Goal: Task Accomplishment & Management: Use online tool/utility

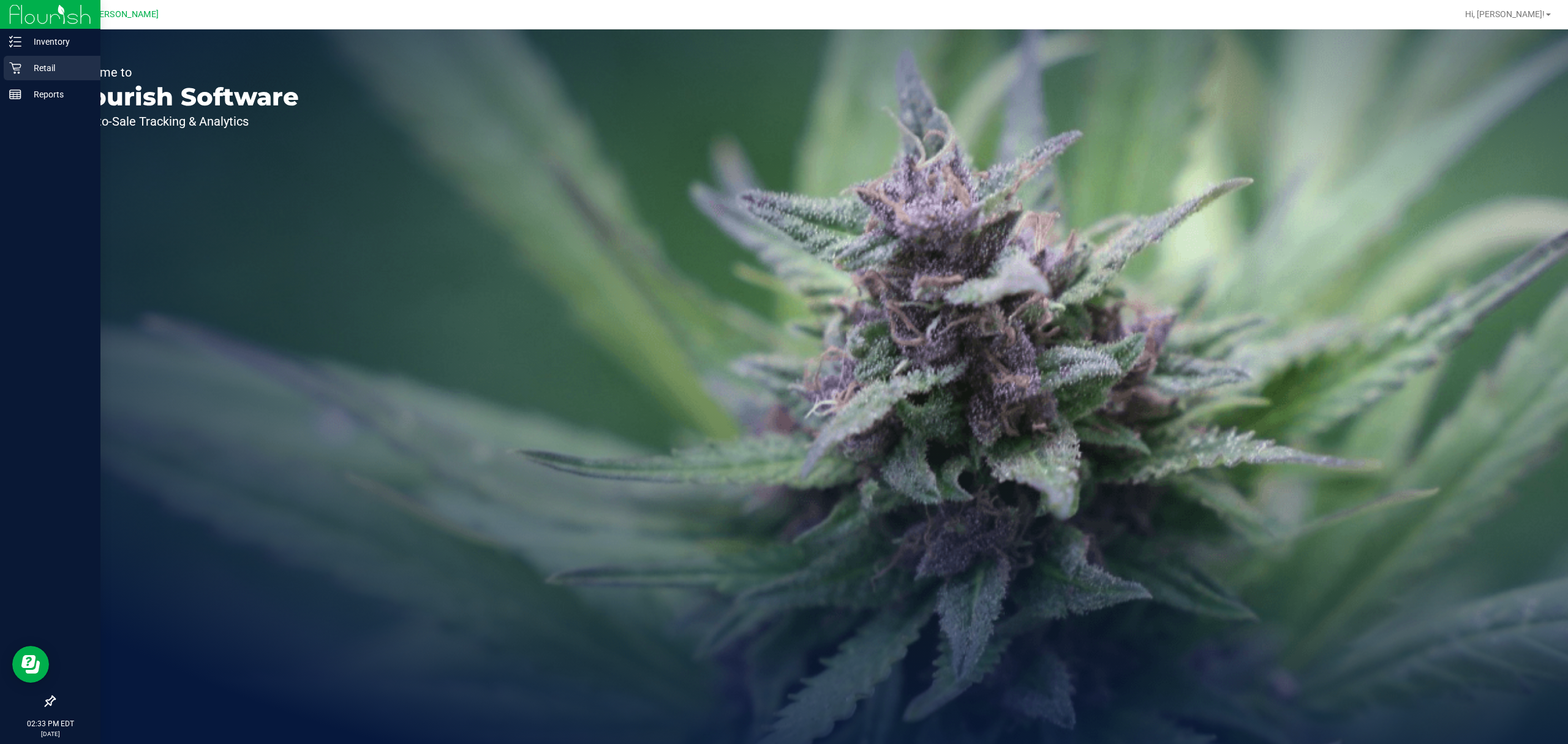
click at [18, 68] on icon at bounding box center [15, 67] width 12 height 12
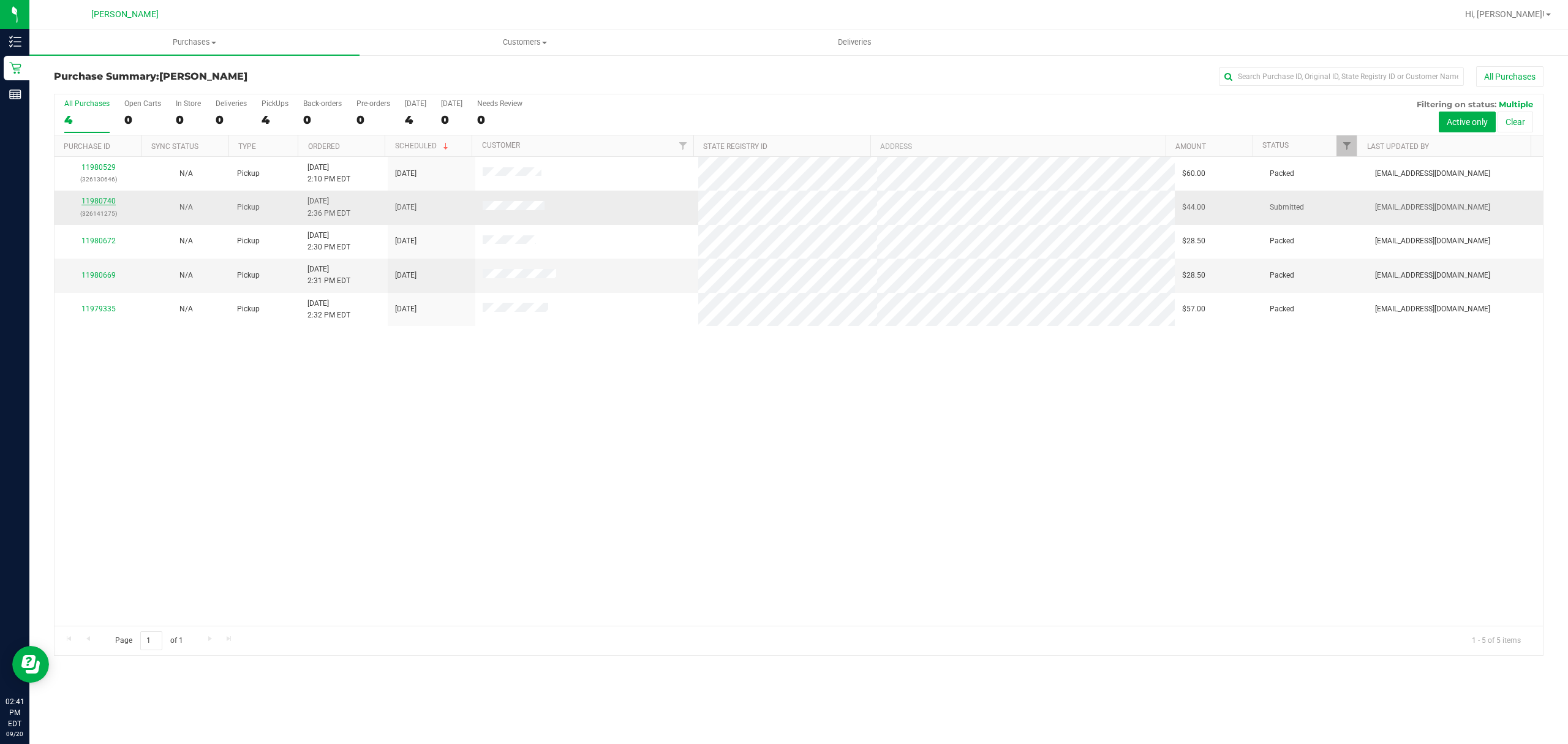
click at [91, 201] on link "11980740" at bounding box center [98, 201] width 34 height 8
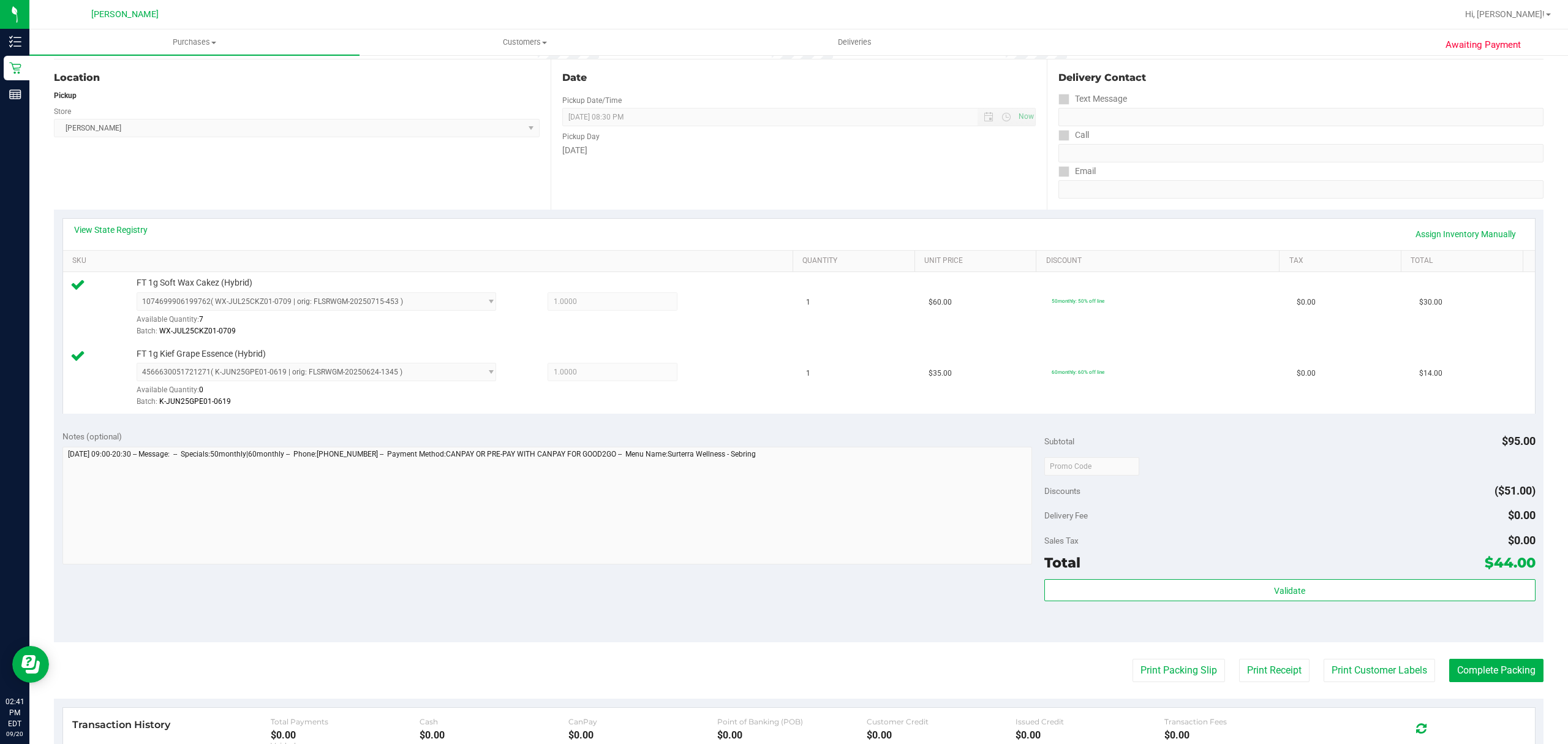
scroll to position [245, 0]
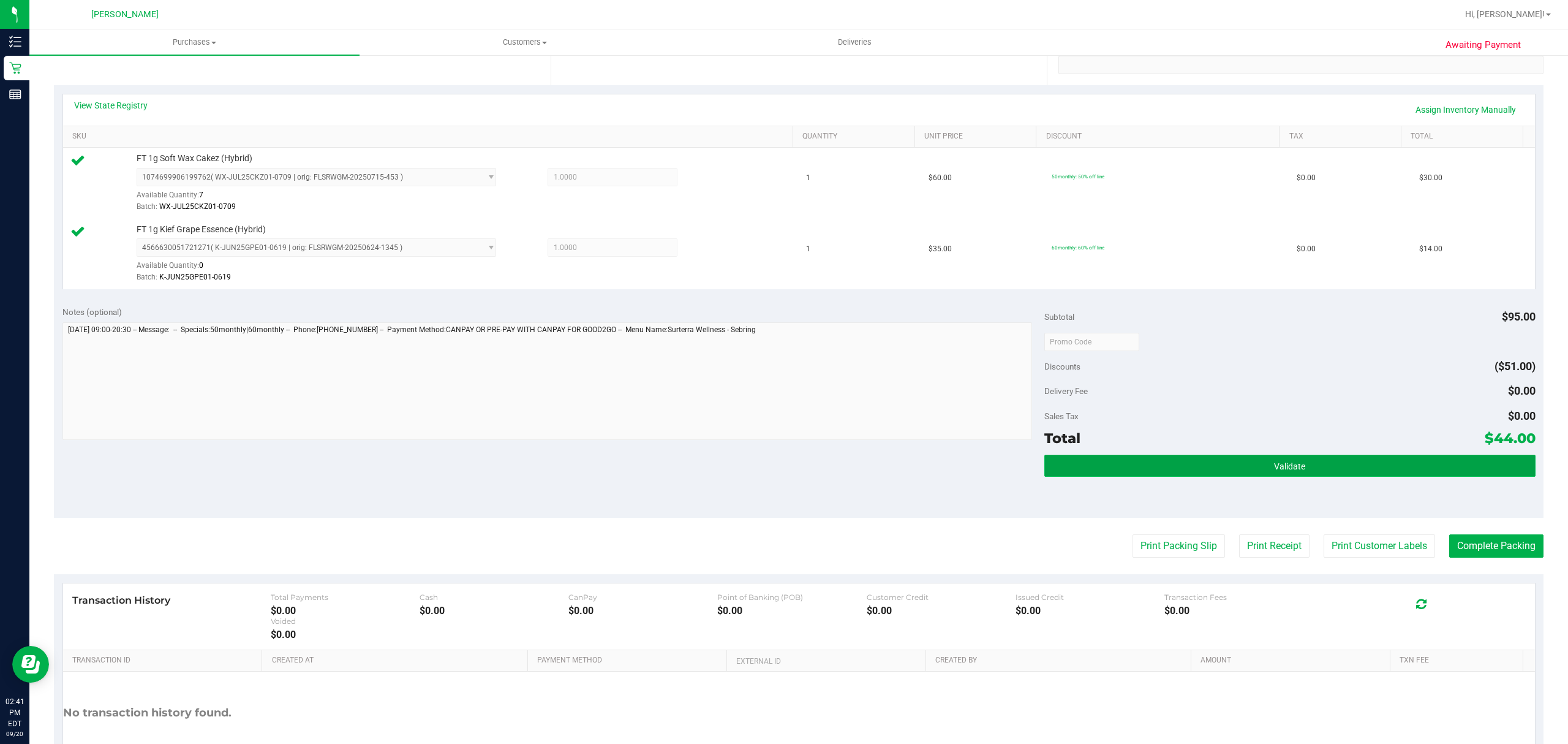
click at [1298, 468] on button "Validate" at bounding box center [1290, 466] width 492 height 22
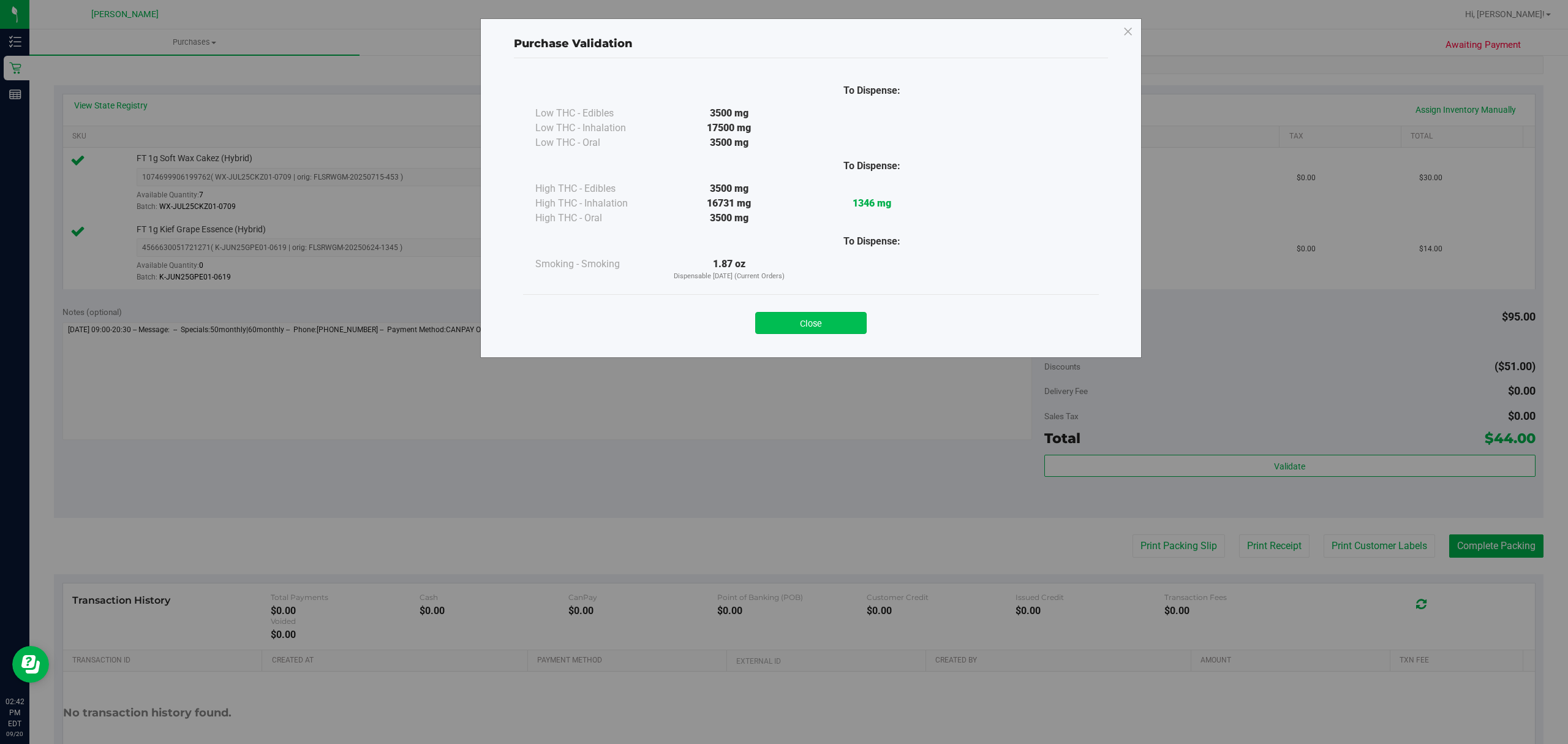
click at [819, 319] on button "Close" at bounding box center [810, 323] width 112 height 22
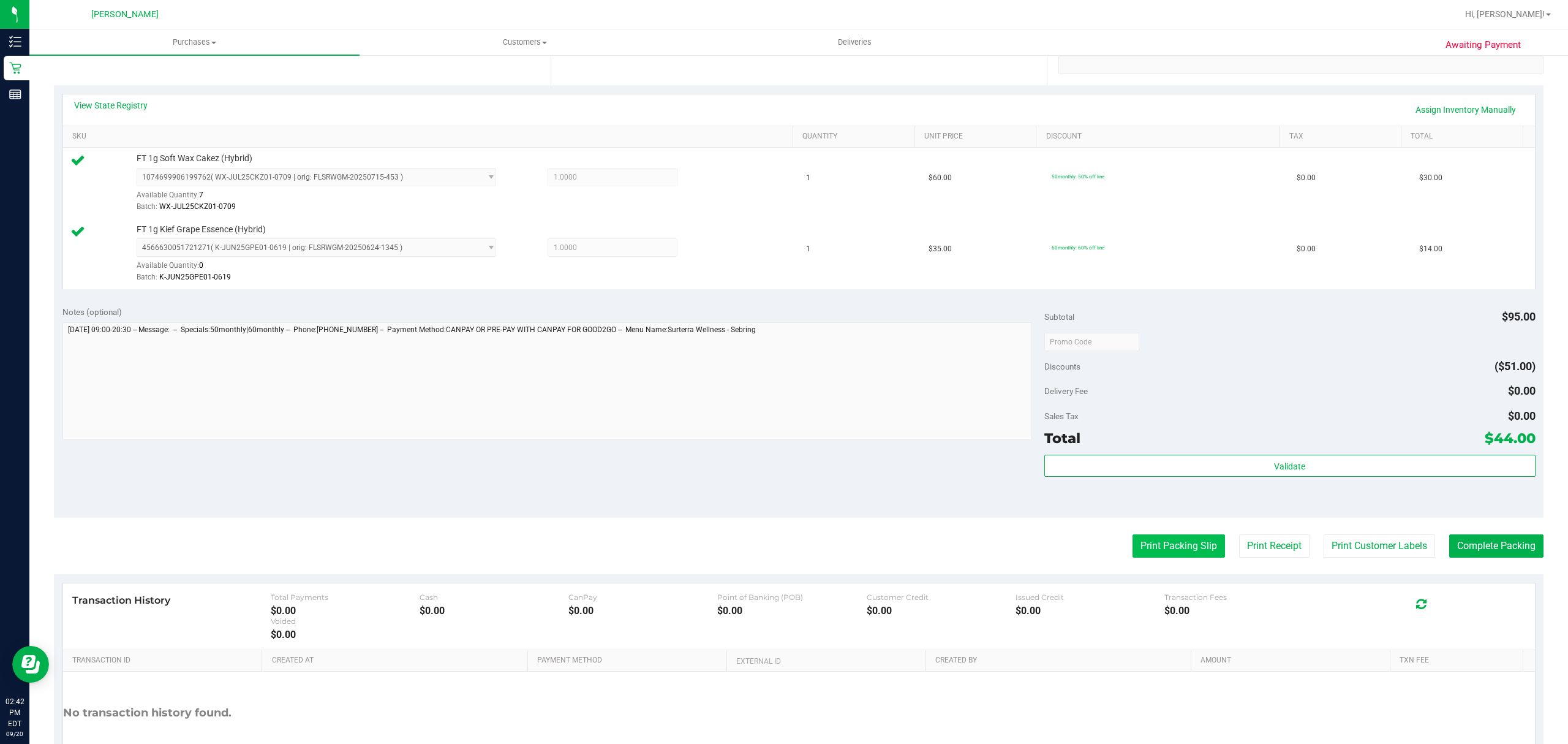
click at [1179, 555] on button "Print Packing Slip" at bounding box center [1178, 545] width 92 height 23
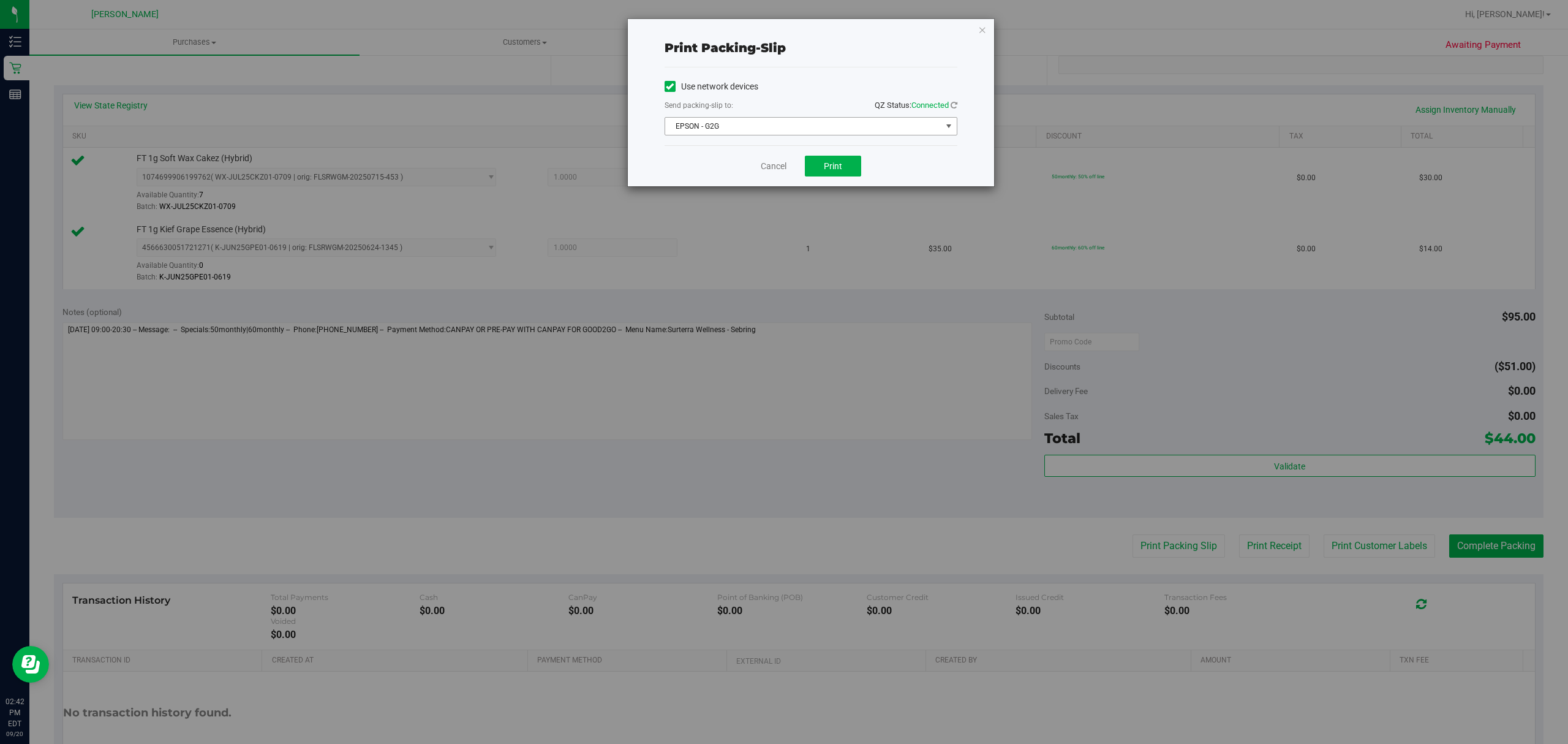
click at [726, 126] on span "EPSON - G2G" at bounding box center [803, 126] width 276 height 18
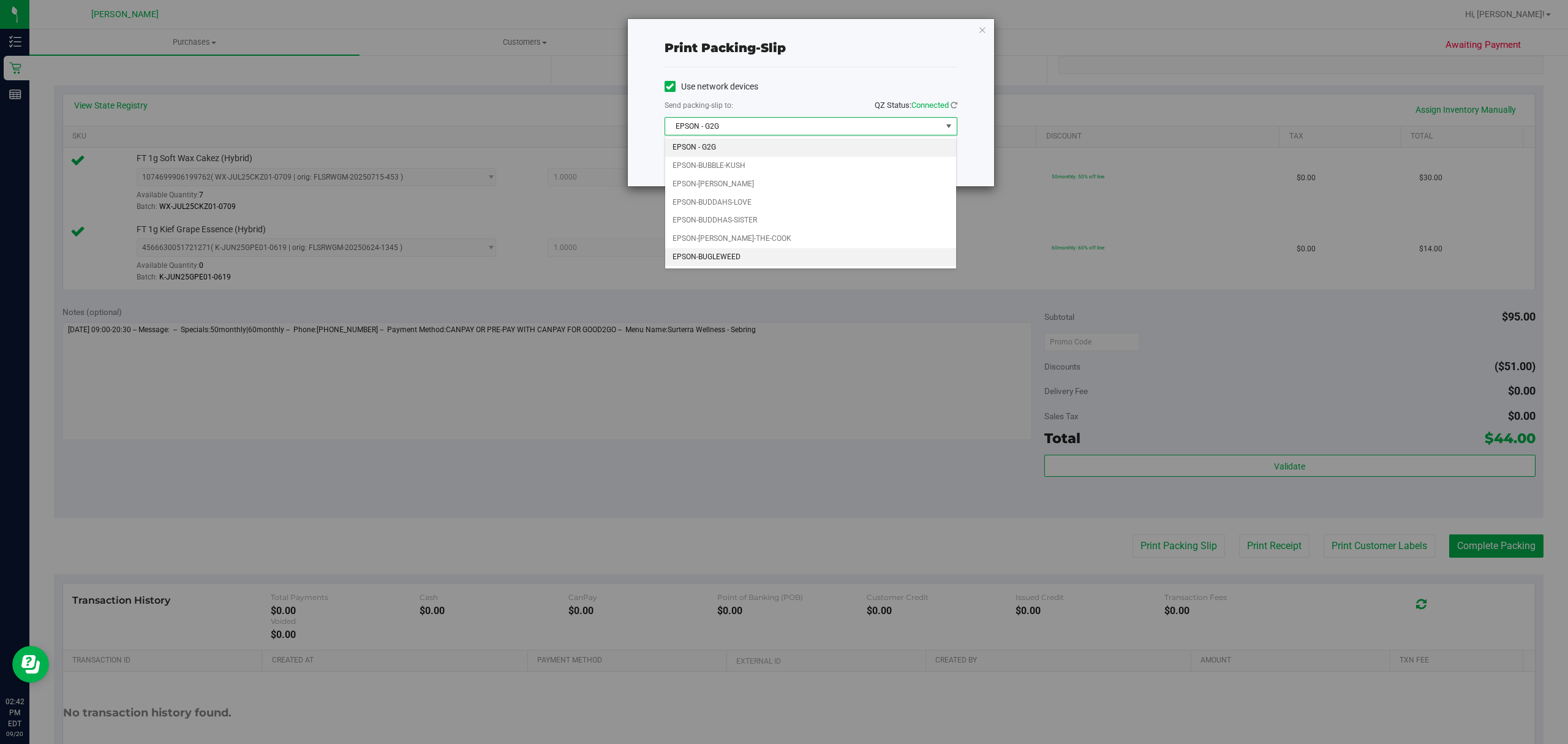
click at [718, 263] on li "EPSON-BUGLEWEED" at bounding box center [810, 257] width 291 height 18
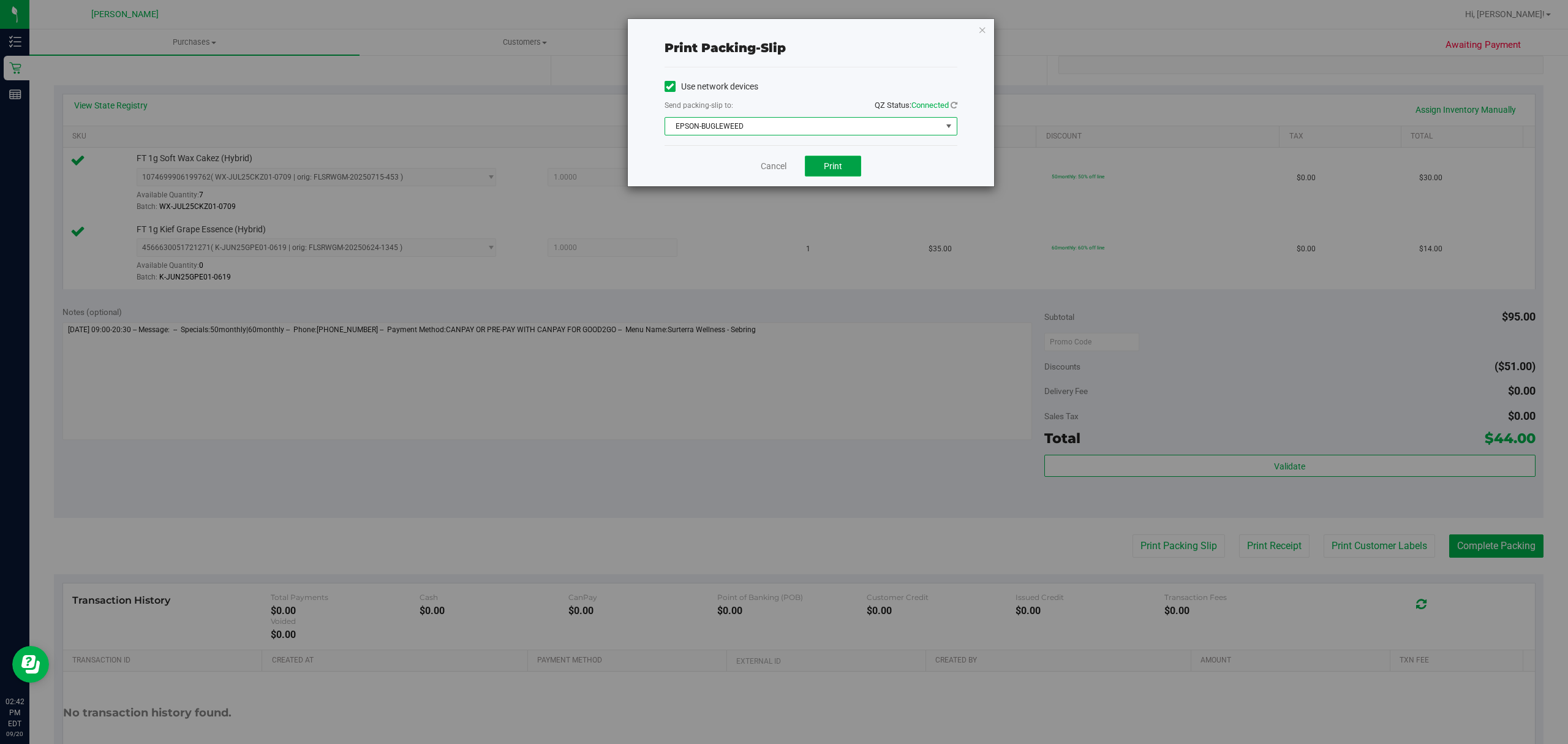
click at [831, 163] on span "Print" at bounding box center [833, 165] width 18 height 10
click at [772, 172] on link "Cancel" at bounding box center [773, 166] width 26 height 13
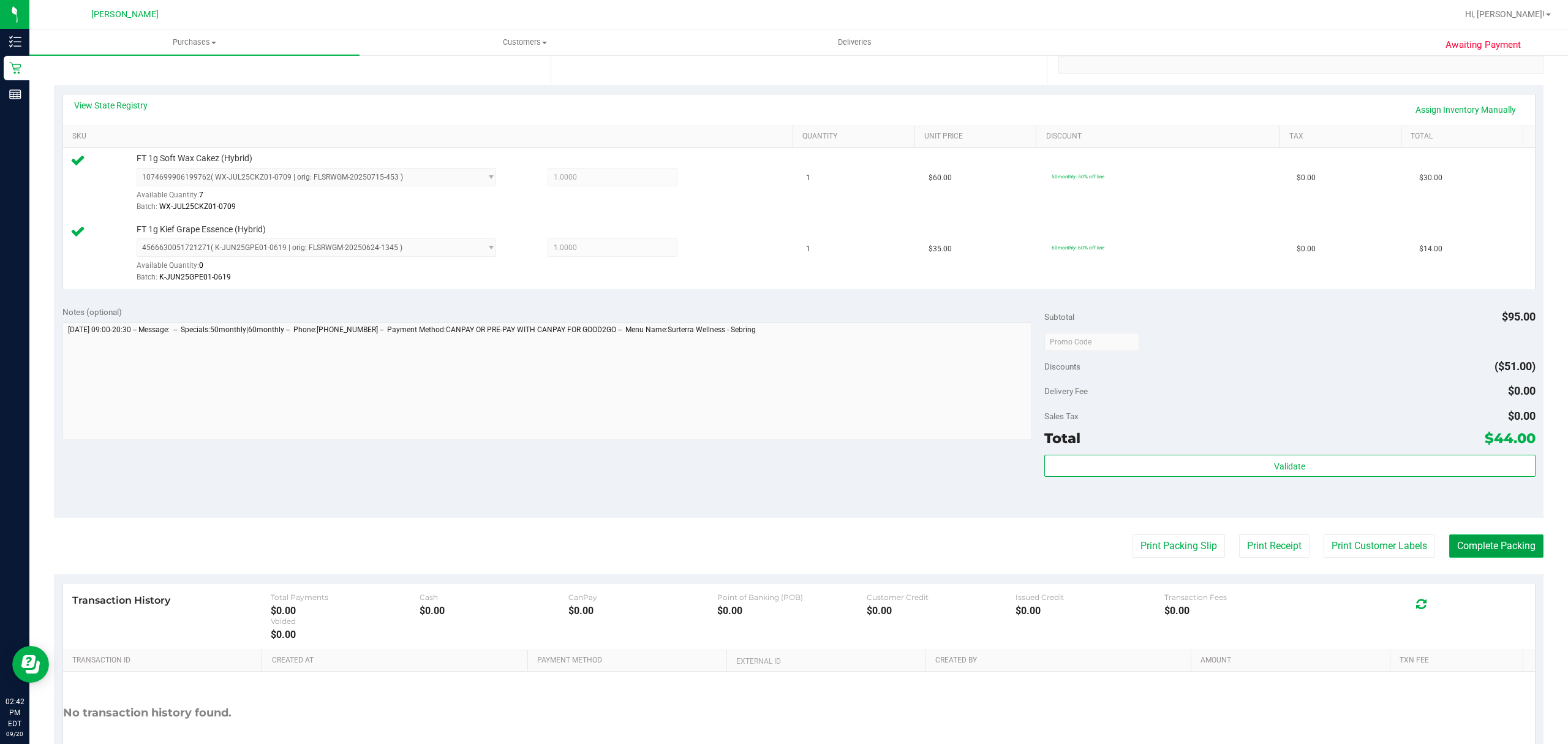
click at [1479, 553] on button "Complete Packing" at bounding box center [1496, 545] width 94 height 23
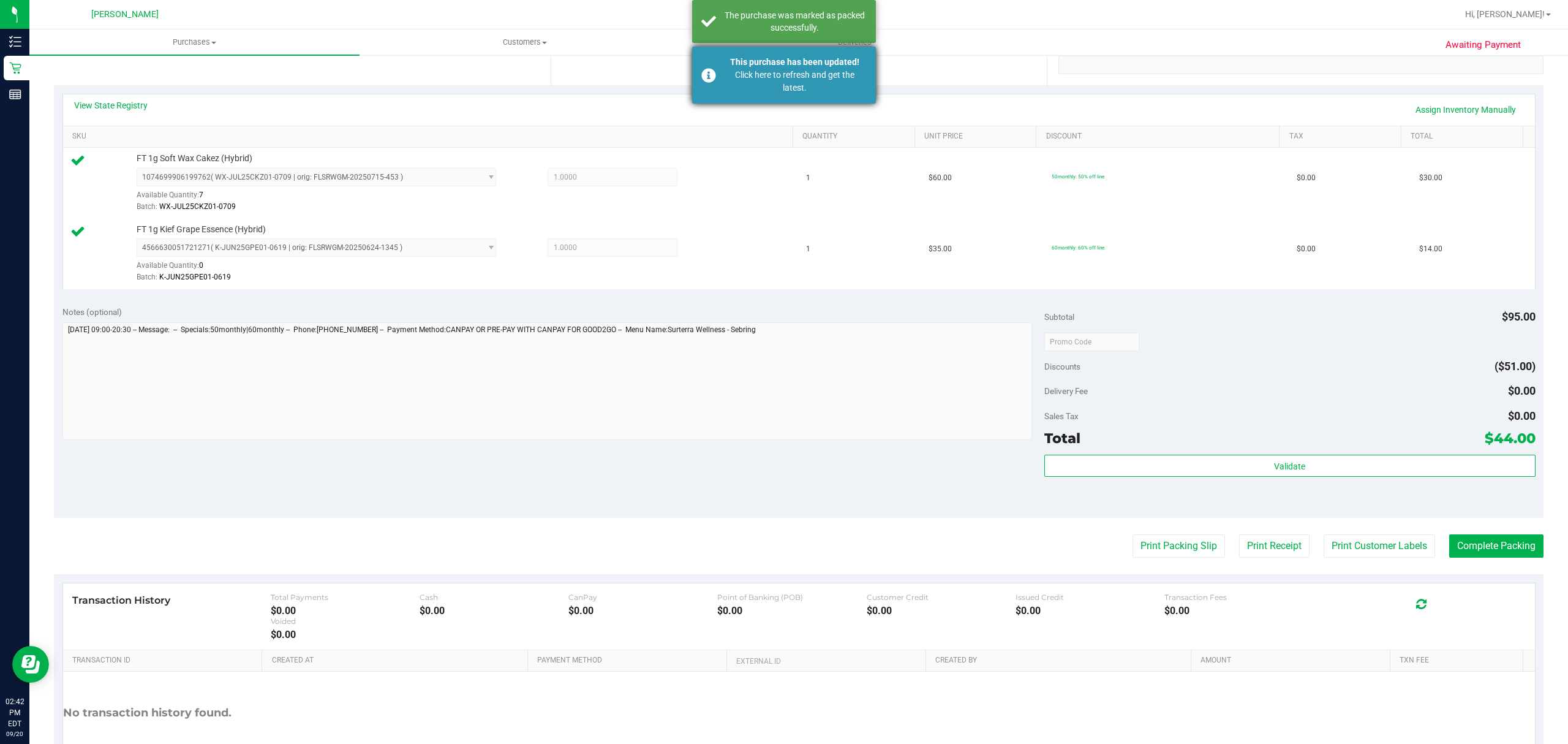
click at [776, 79] on div "Click here to refresh and get the latest." at bounding box center [795, 81] width 144 height 26
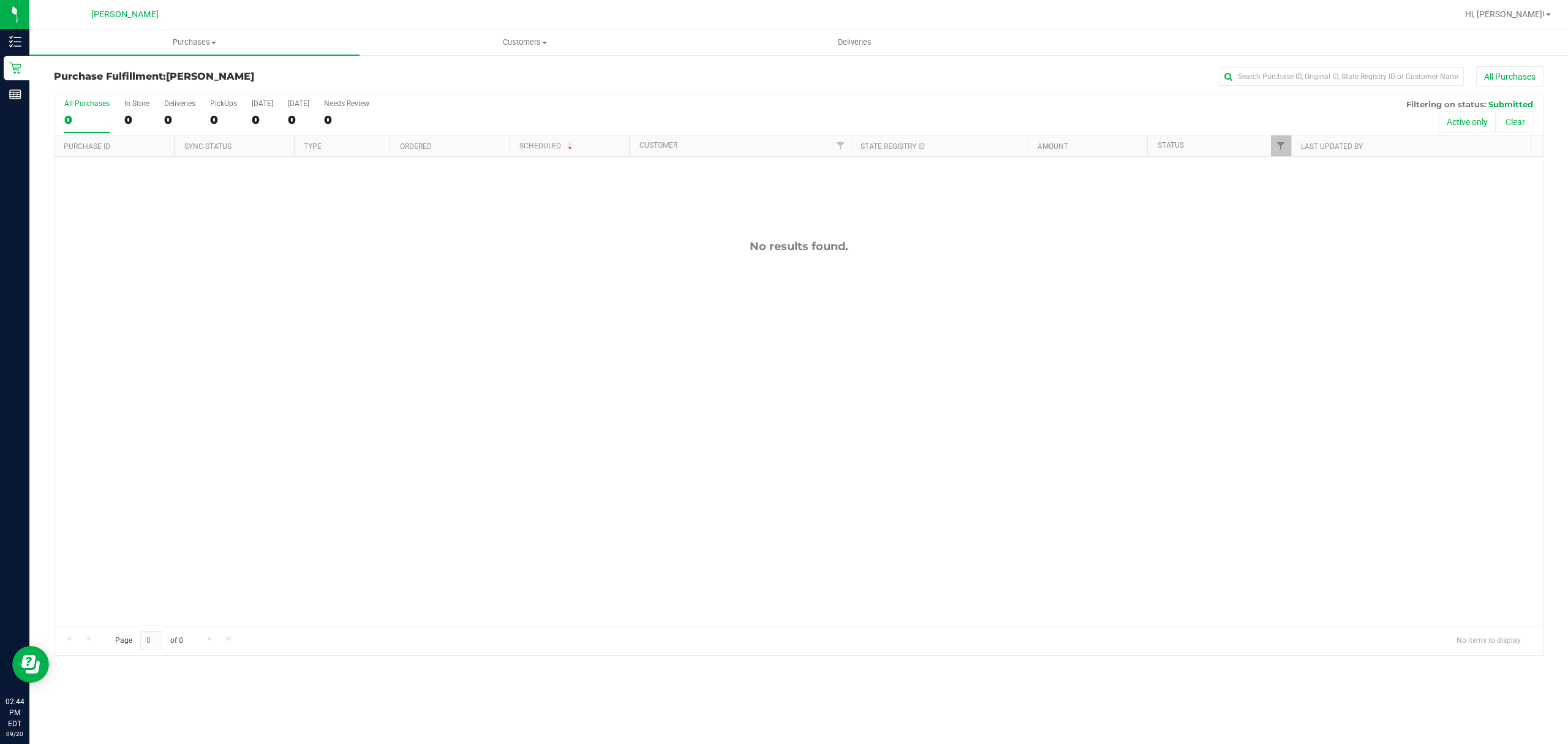
click at [709, 415] on div "No results found." at bounding box center [798, 433] width 1488 height 551
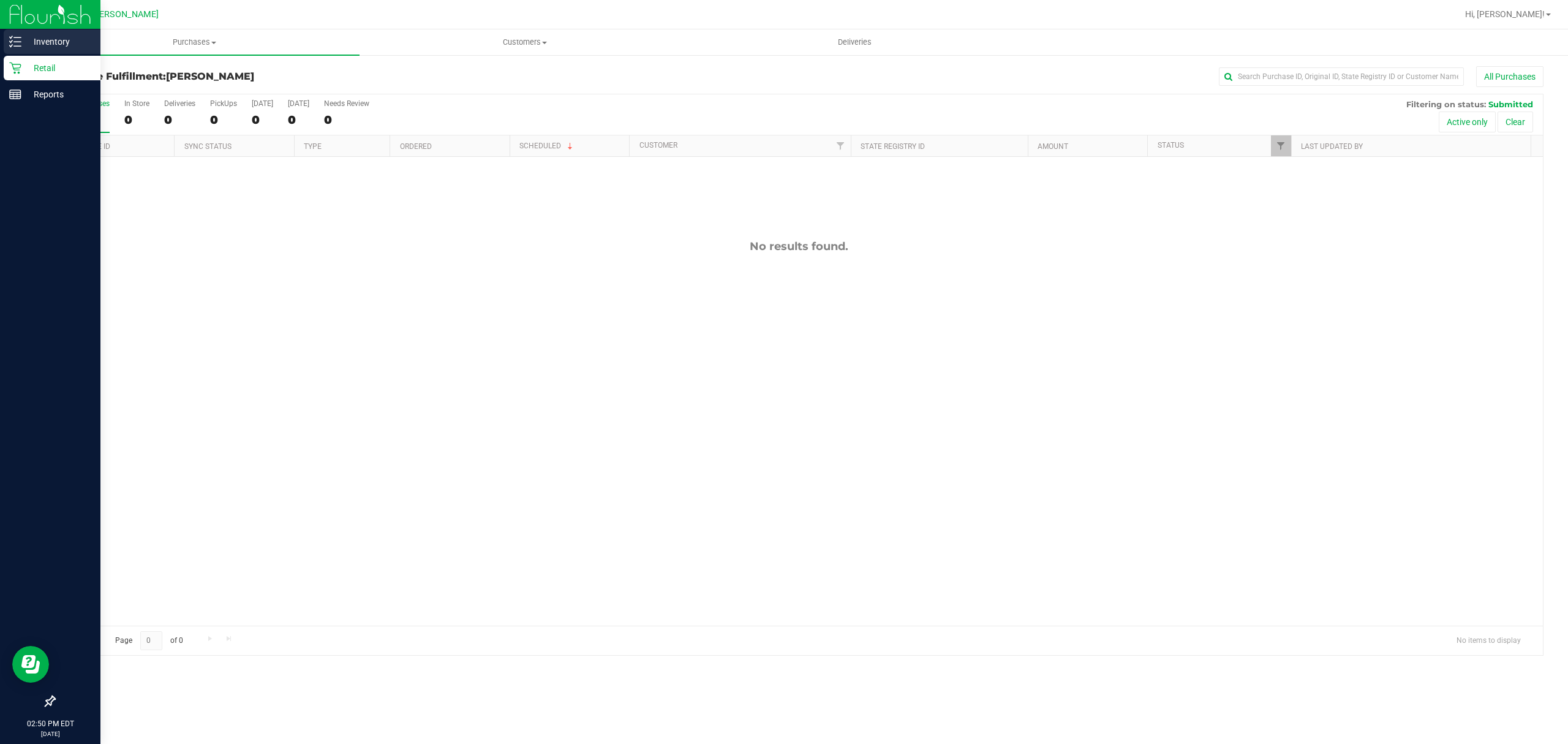
click at [60, 43] on p "Inventory" at bounding box center [58, 42] width 74 height 15
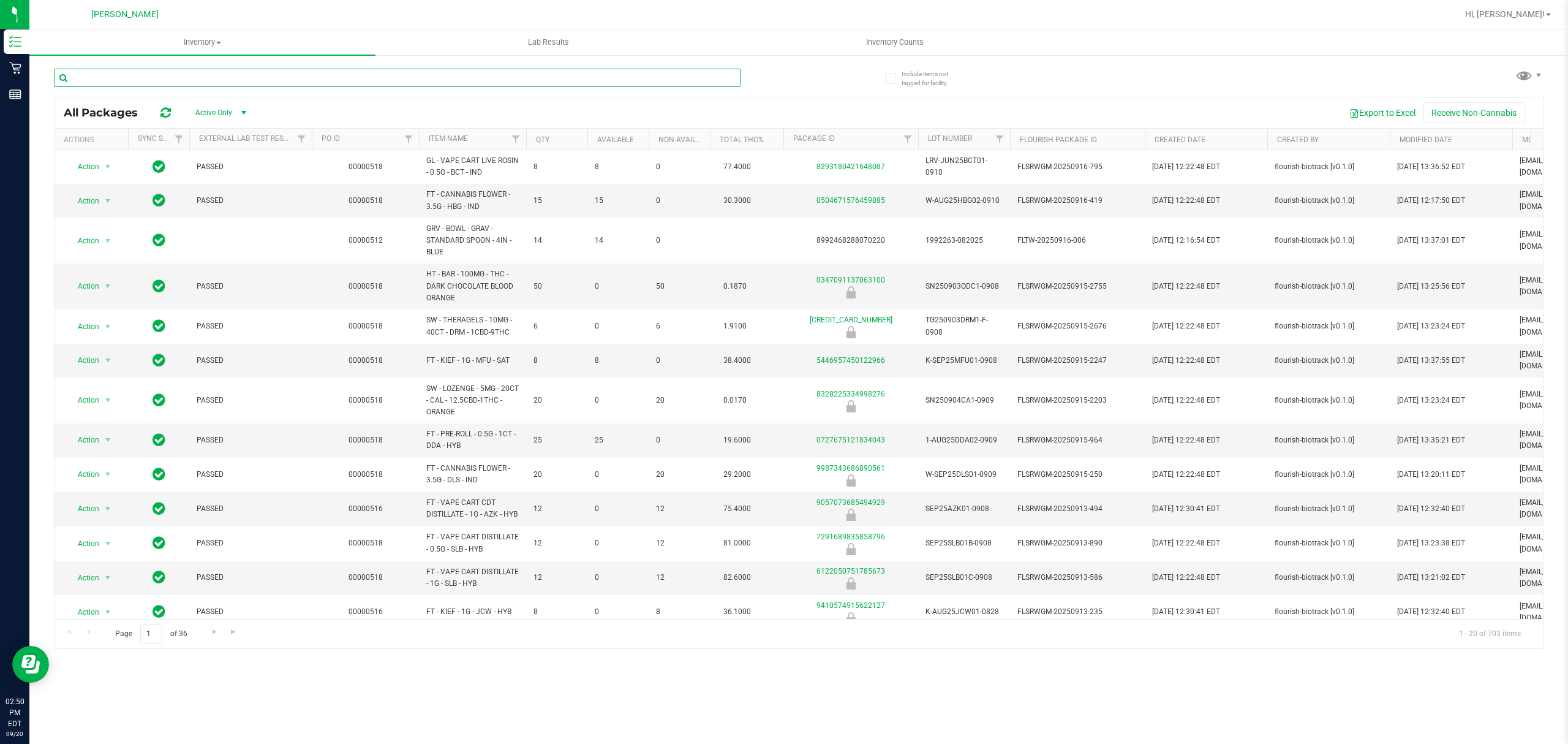
drag, startPoint x: 158, startPoint y: 82, endPoint x: 163, endPoint y: 74, distance: 9.4
click at [163, 74] on input "text" at bounding box center [396, 78] width 687 height 18
type input "p"
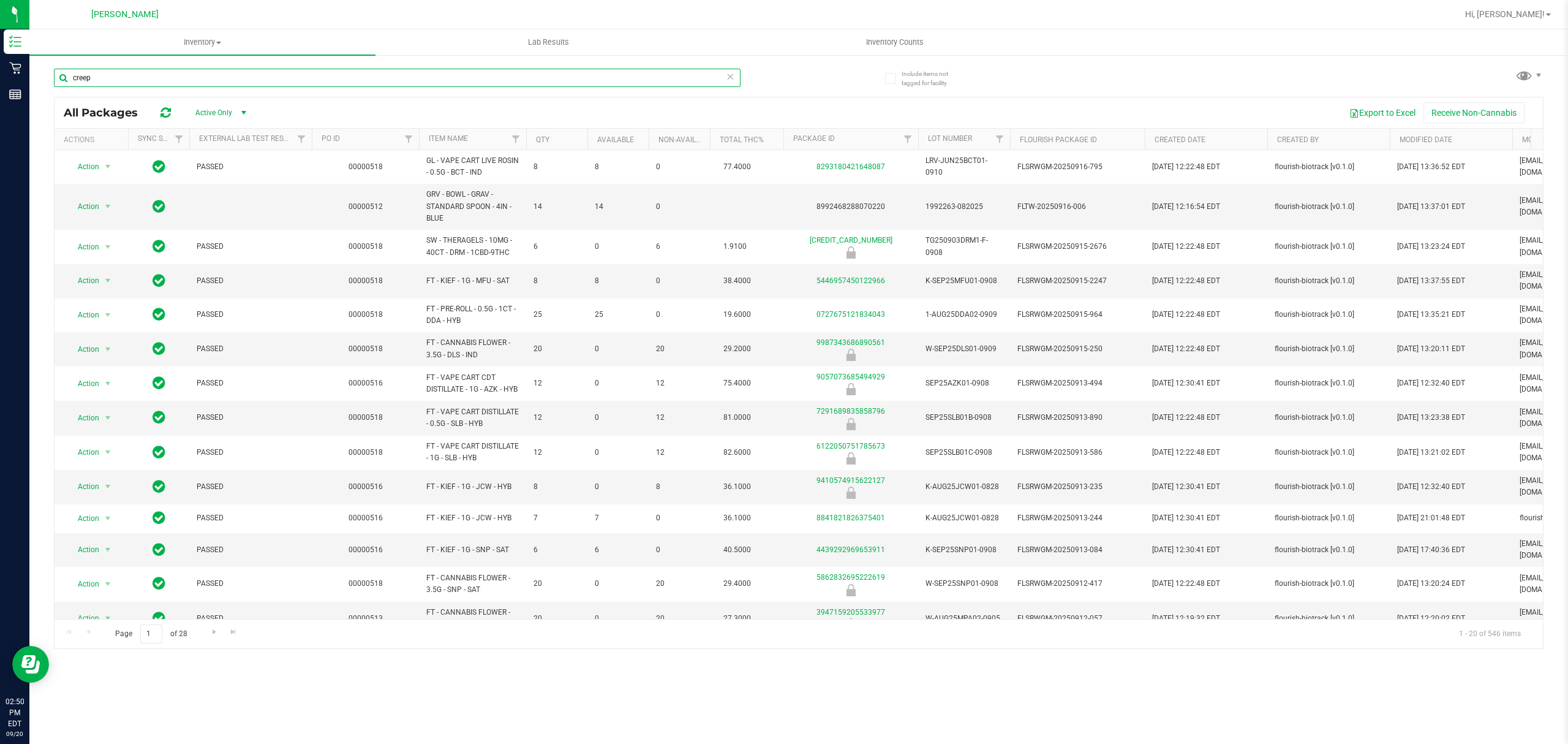
type input "creep"
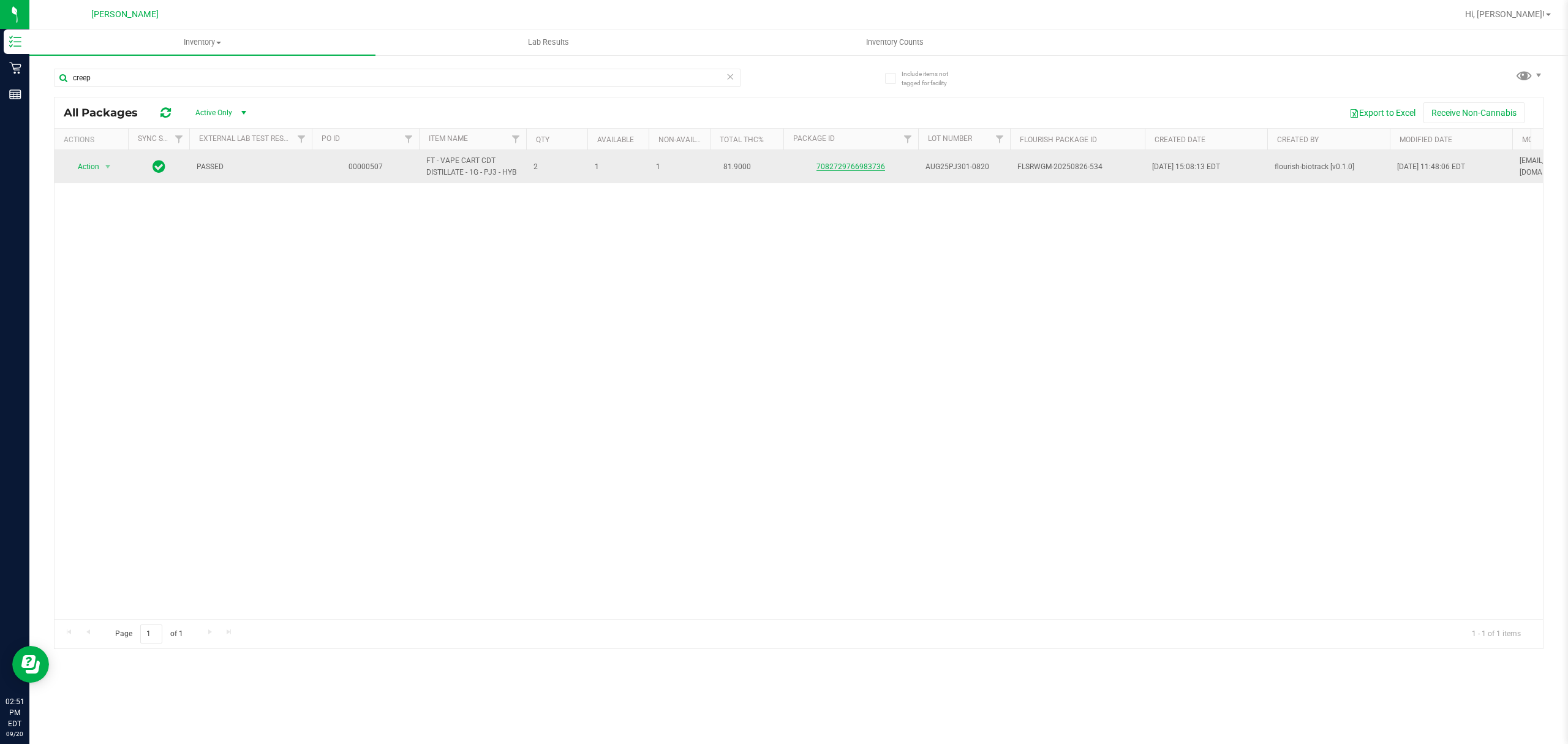
click at [829, 169] on link "7082729766983736" at bounding box center [850, 166] width 68 height 8
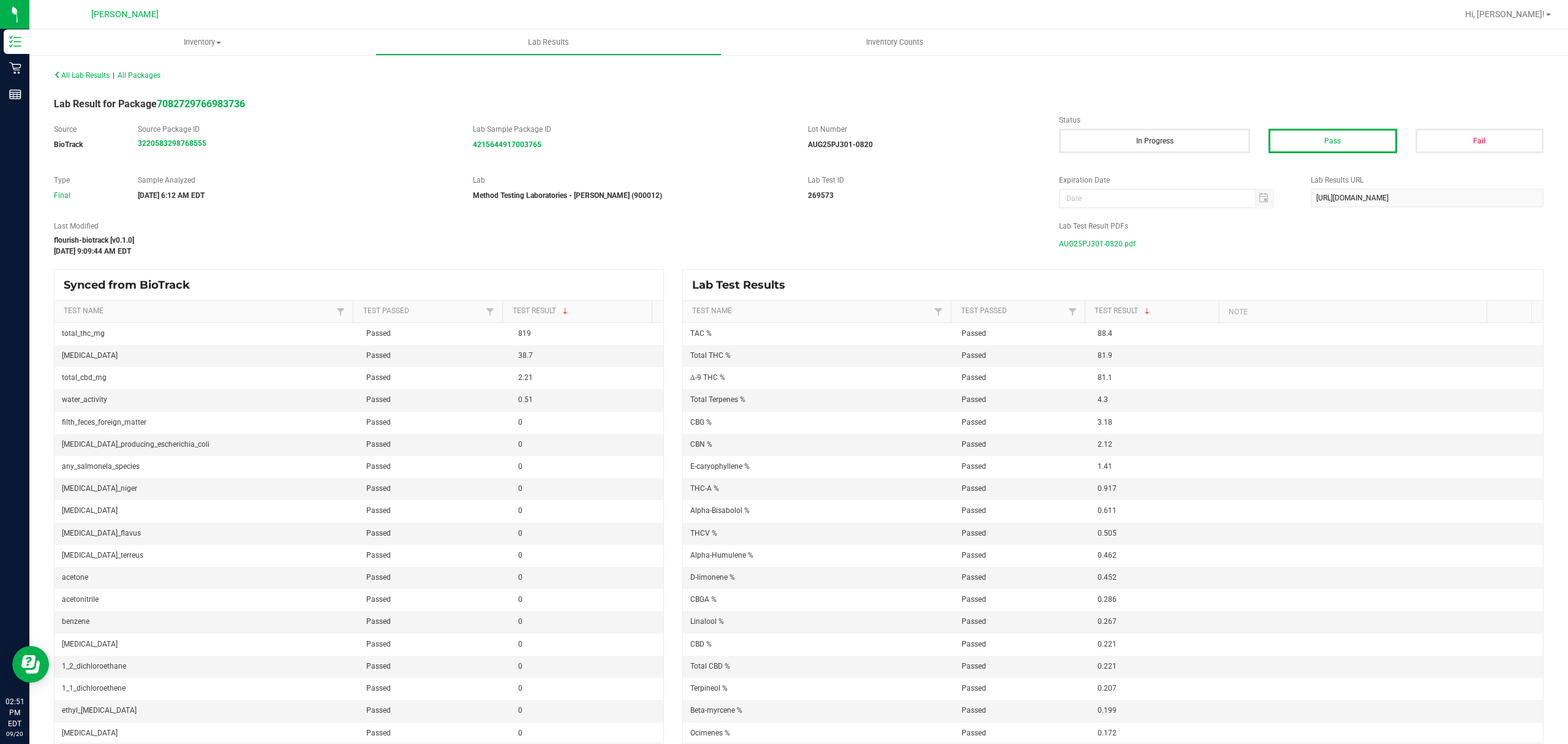
click at [1127, 245] on div "AUG25PJ301-0820.pdf" at bounding box center [1301, 244] width 484 height 18
click at [1069, 241] on span "AUG25PJ301-0820.pdf" at bounding box center [1097, 244] width 77 height 18
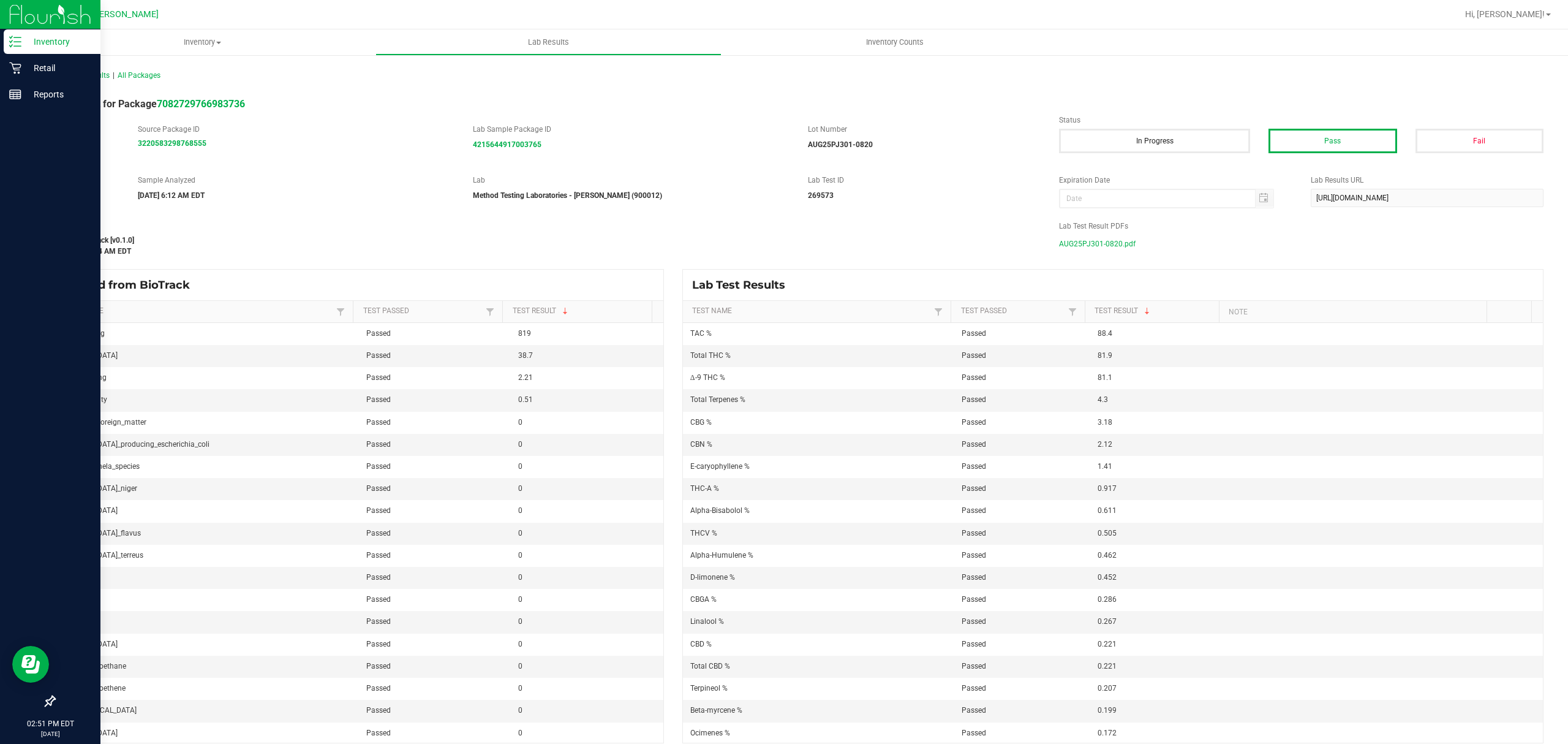
click at [65, 50] on div "Inventory" at bounding box center [52, 42] width 97 height 25
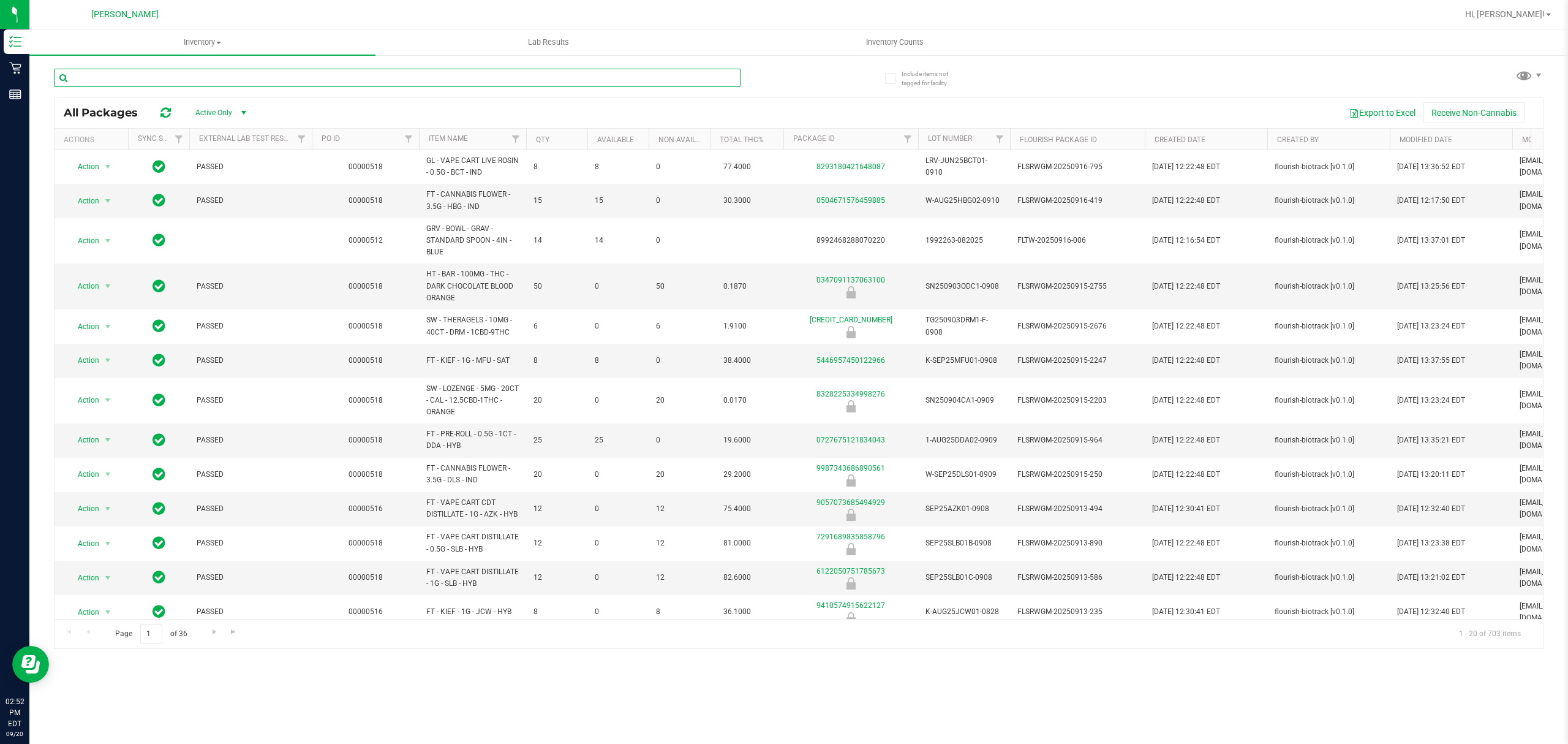
click at [179, 79] on input "text" at bounding box center [396, 78] width 687 height 18
type input "pzt"
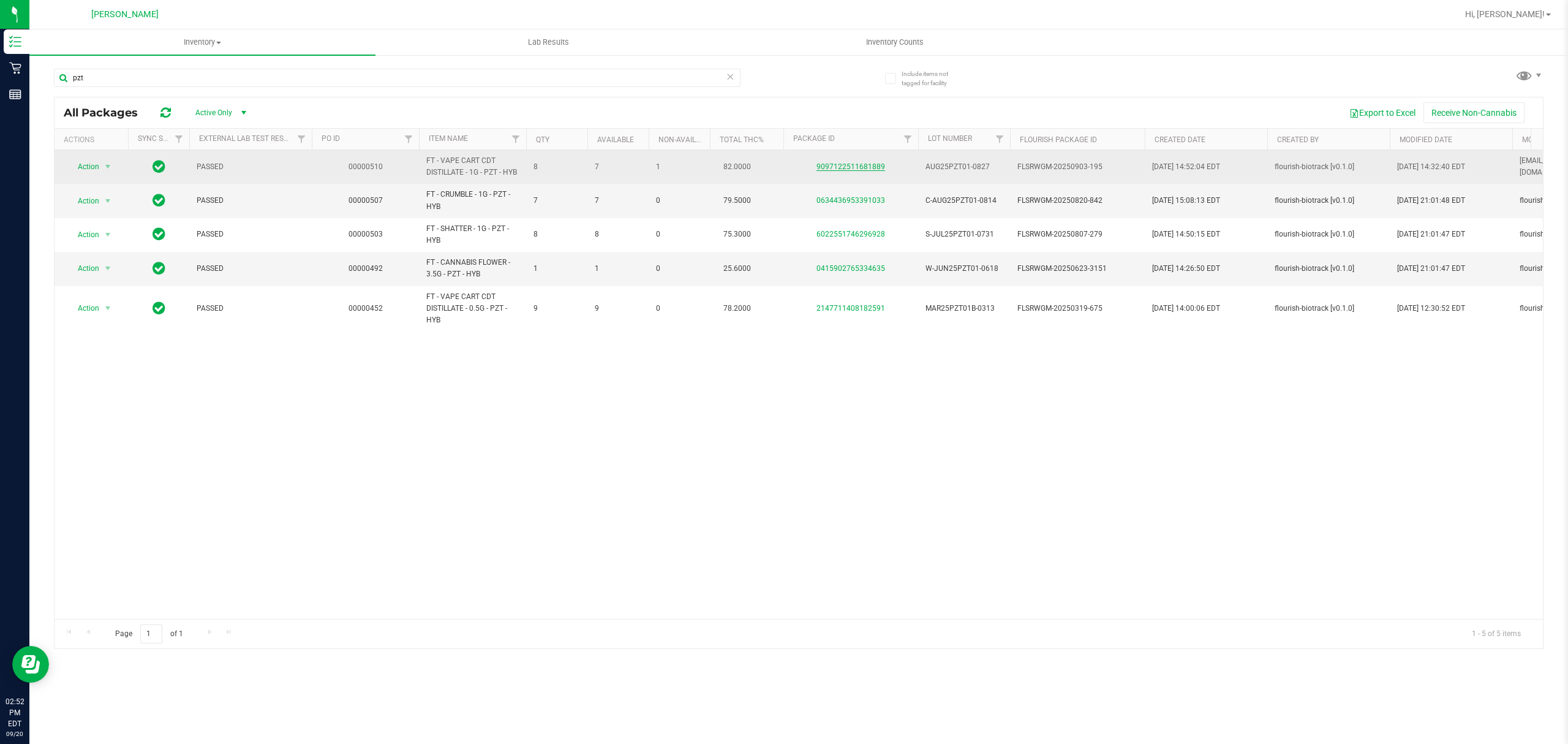
click at [859, 166] on link "9097122511681889" at bounding box center [850, 166] width 68 height 8
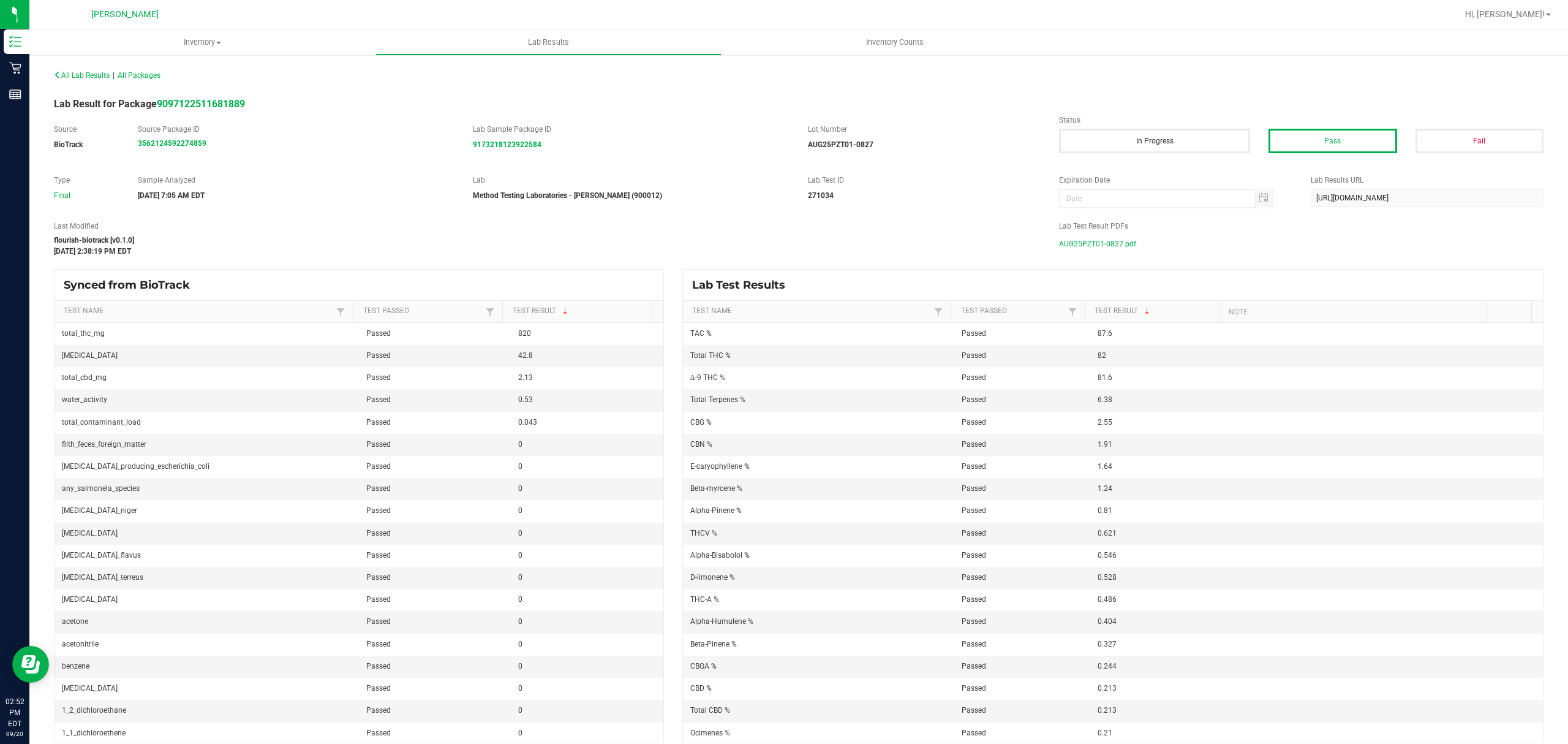
click at [1066, 242] on span "AUG25PZT01-0827.pdf" at bounding box center [1098, 244] width 78 height 18
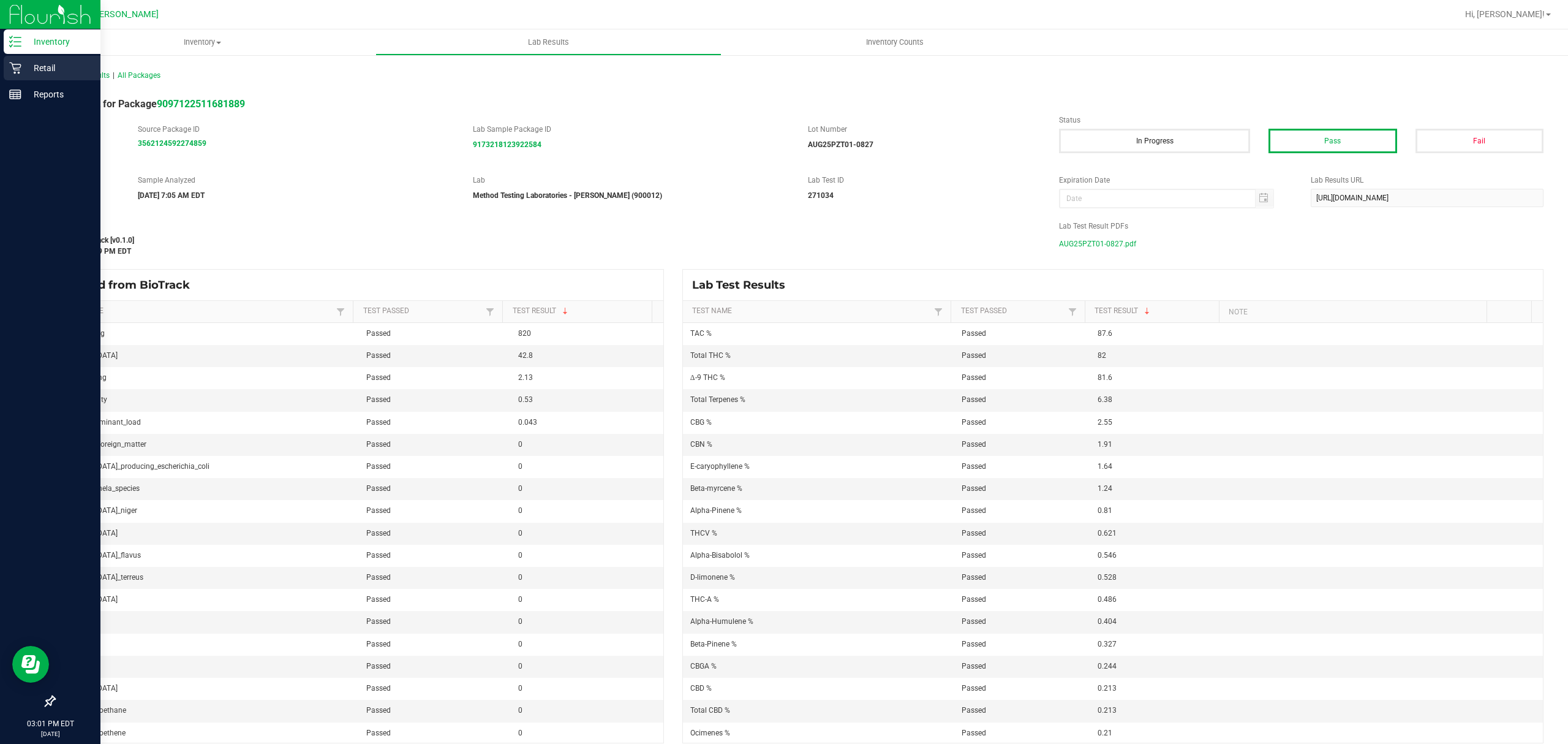
click at [21, 62] on p "Retail" at bounding box center [58, 68] width 74 height 15
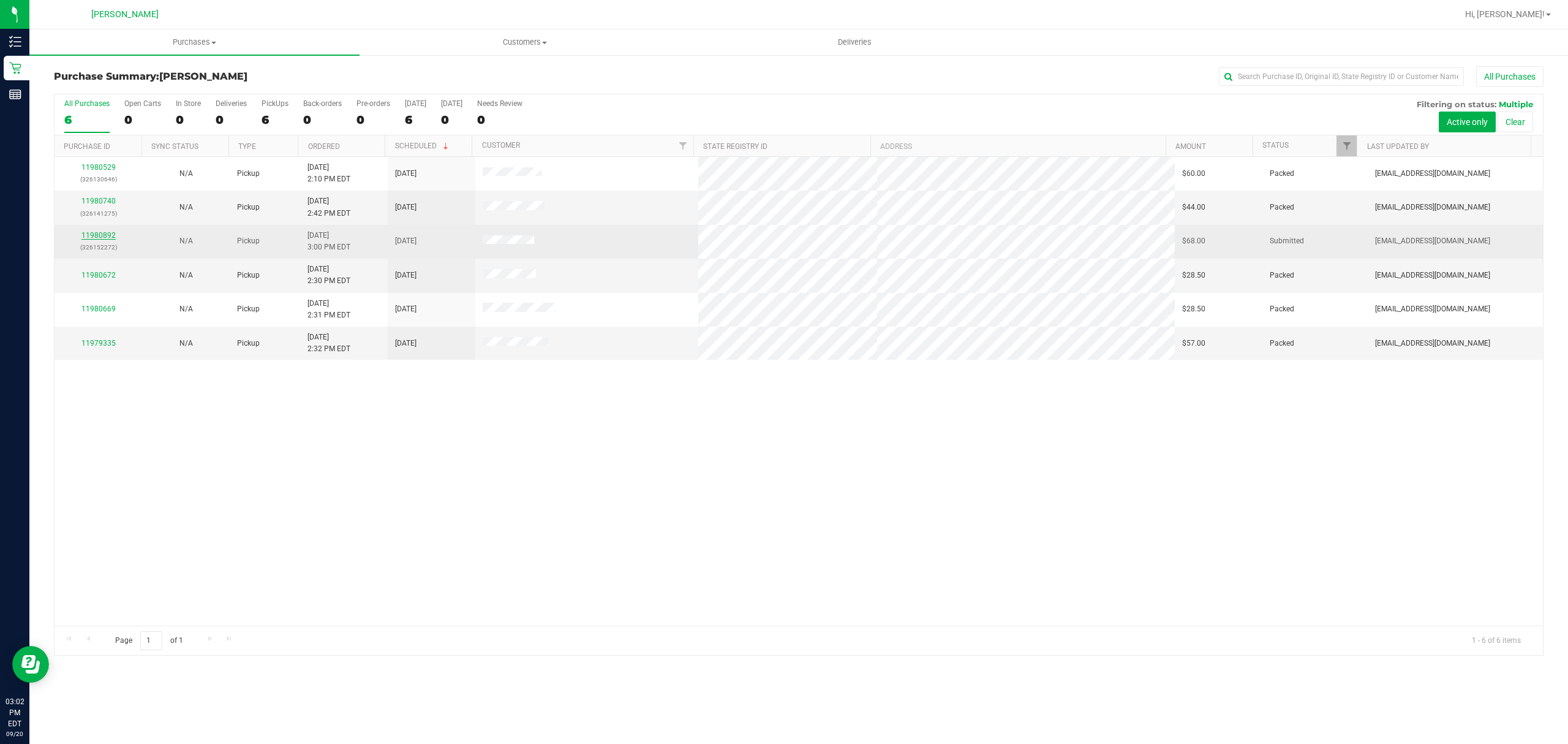
click at [90, 238] on link "11980892" at bounding box center [98, 235] width 34 height 8
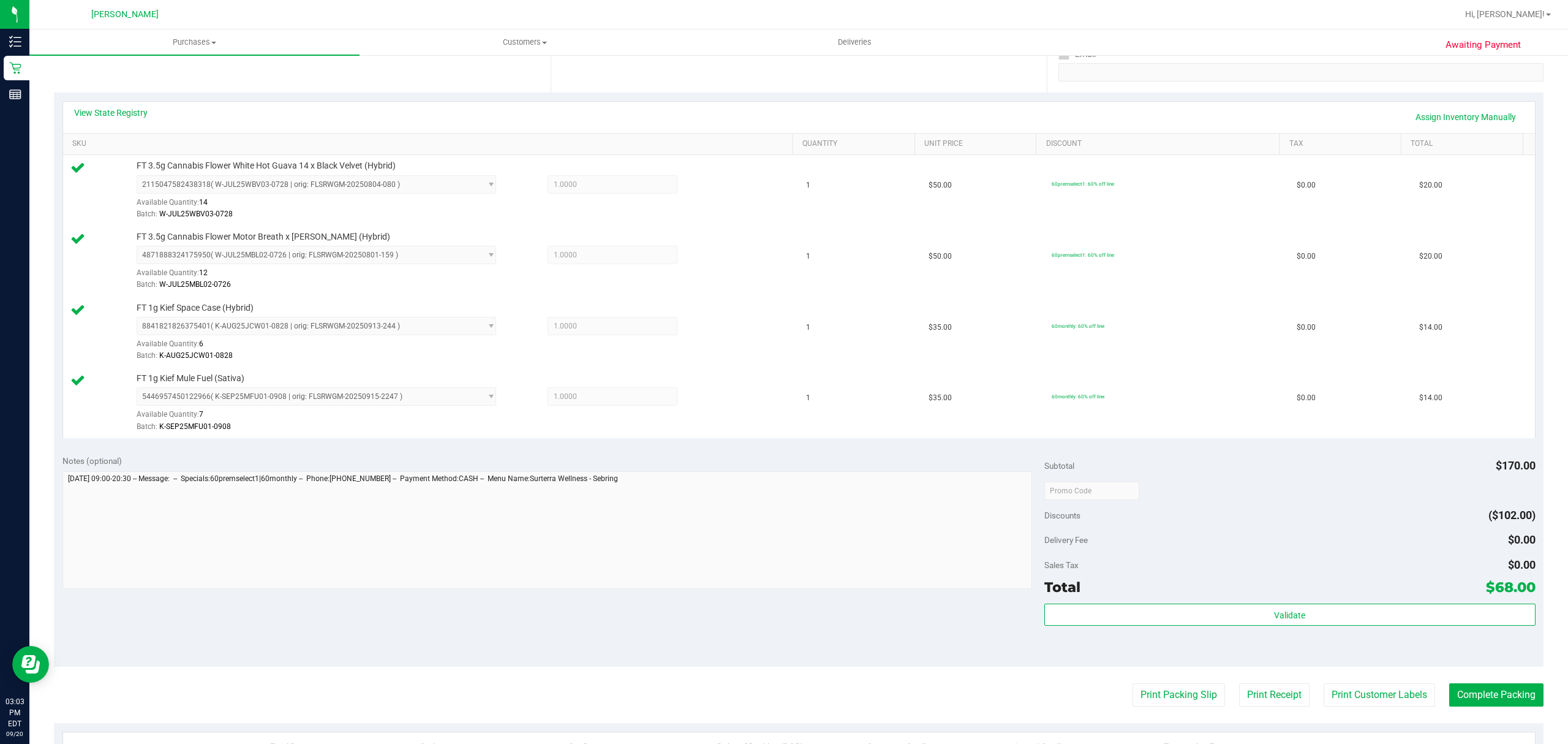
scroll to position [245, 0]
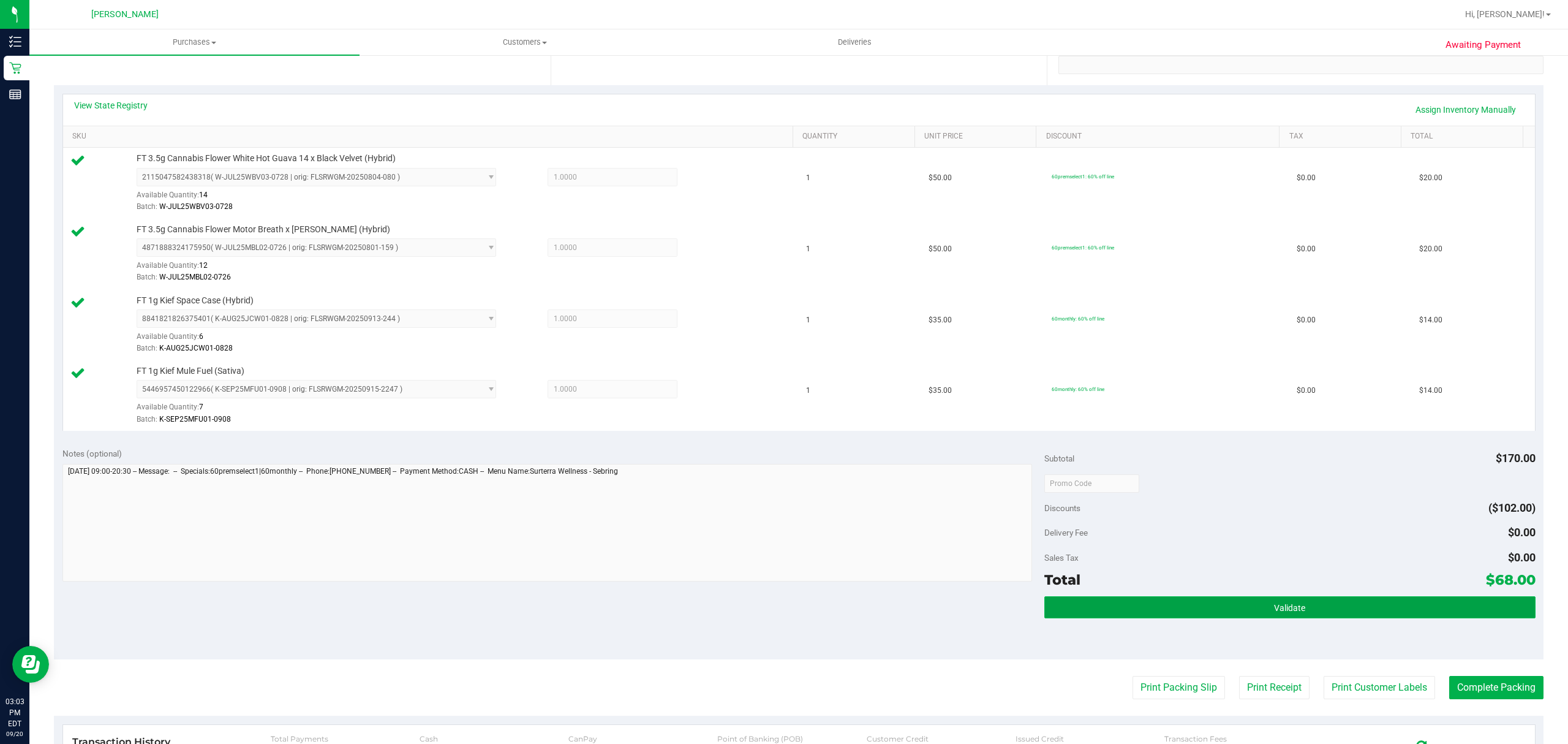
click at [1259, 618] on button "Validate" at bounding box center [1290, 607] width 492 height 22
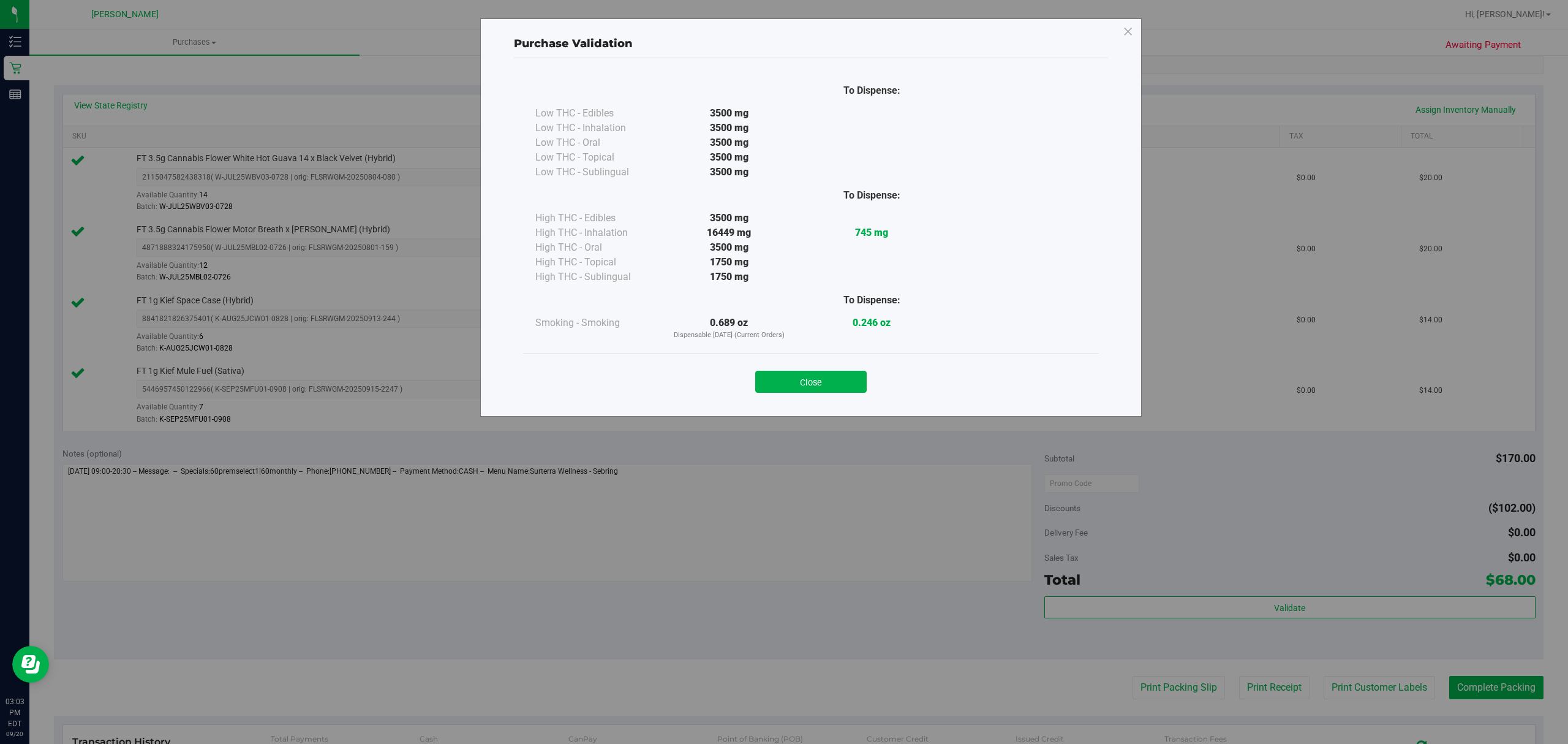
click at [814, 393] on div "Close" at bounding box center [810, 378] width 576 height 50
click at [814, 381] on button "Close" at bounding box center [810, 382] width 112 height 22
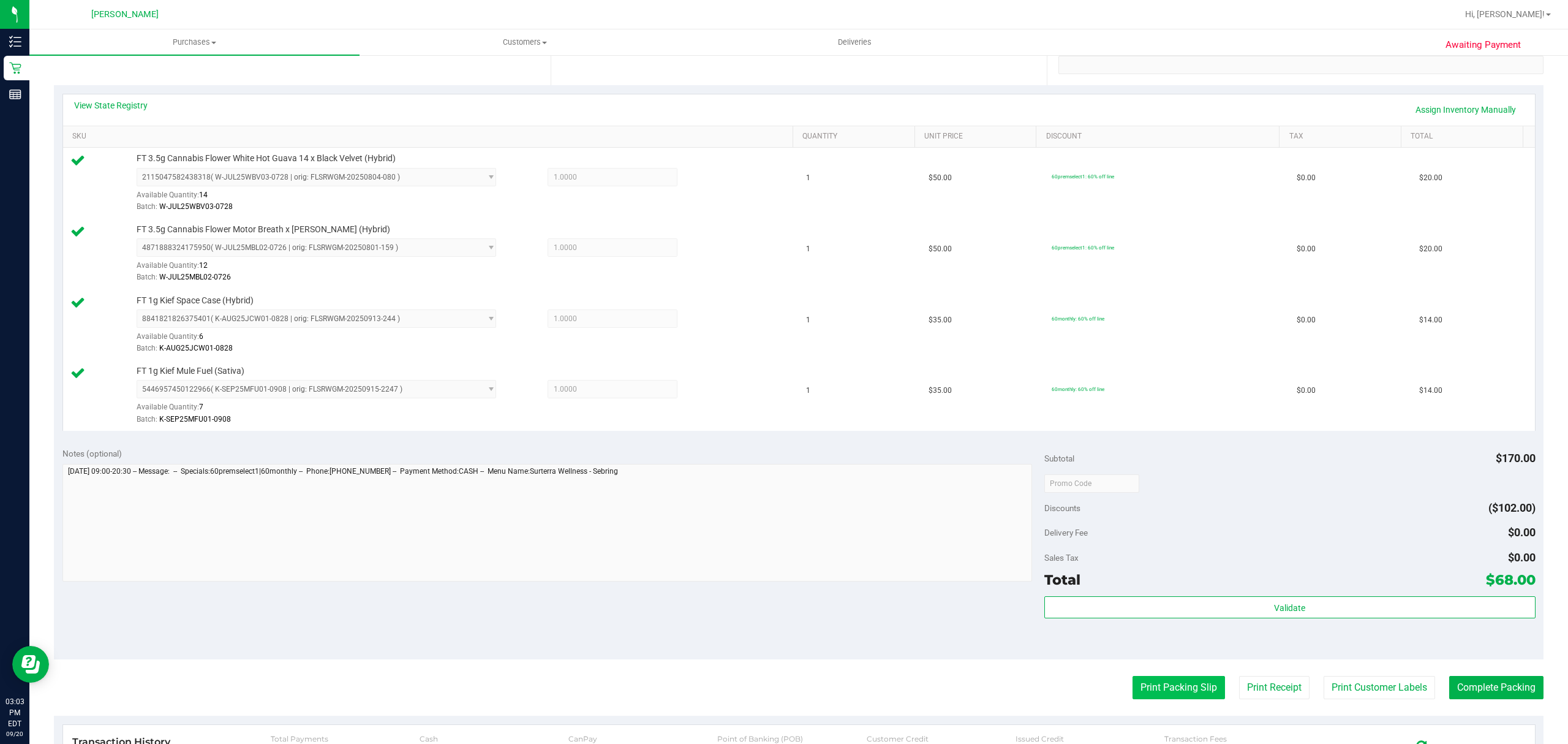
click at [1171, 689] on button "Print Packing Slip" at bounding box center [1178, 687] width 92 height 23
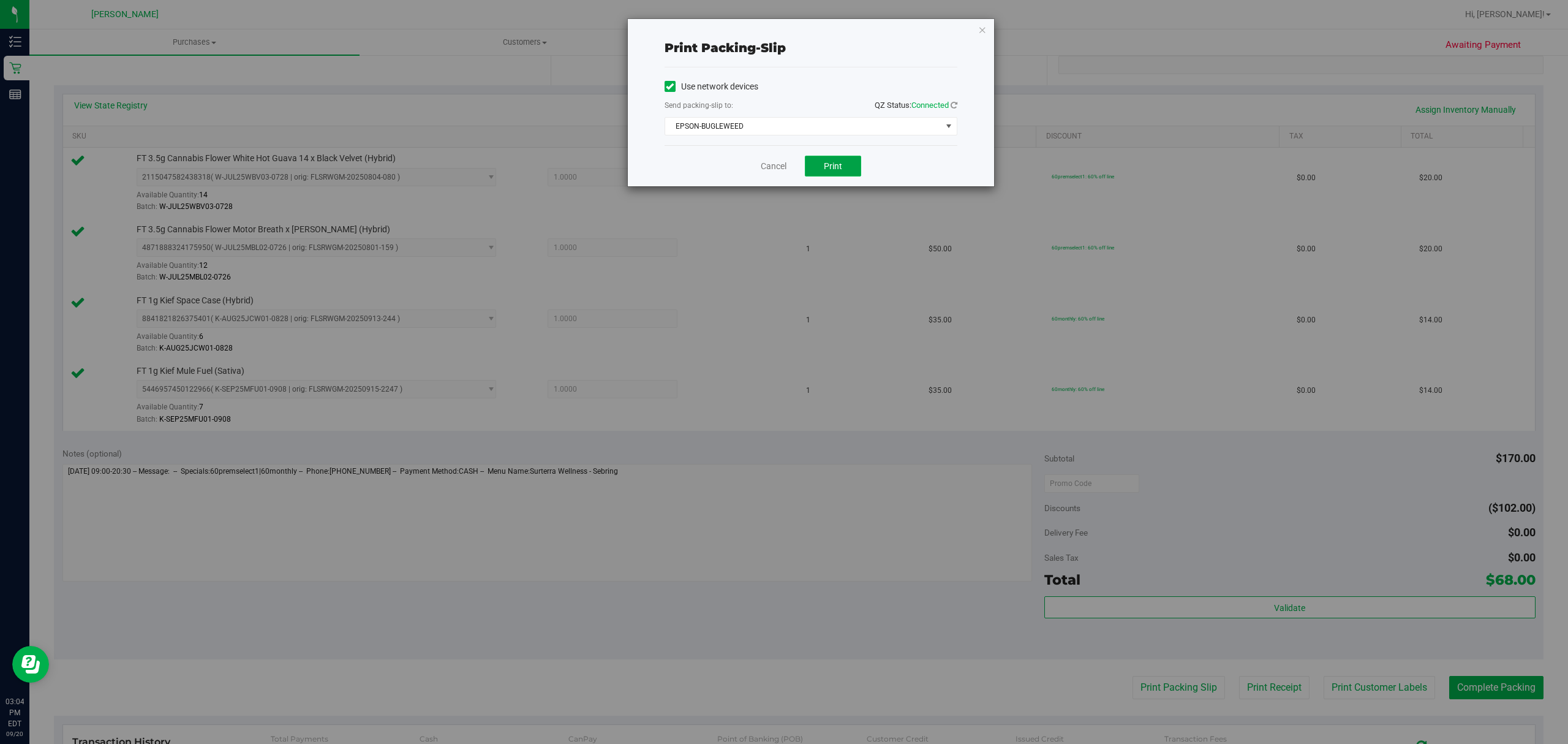
click at [850, 175] on button "Print" at bounding box center [833, 165] width 56 height 21
click at [772, 165] on link "Cancel" at bounding box center [773, 166] width 26 height 13
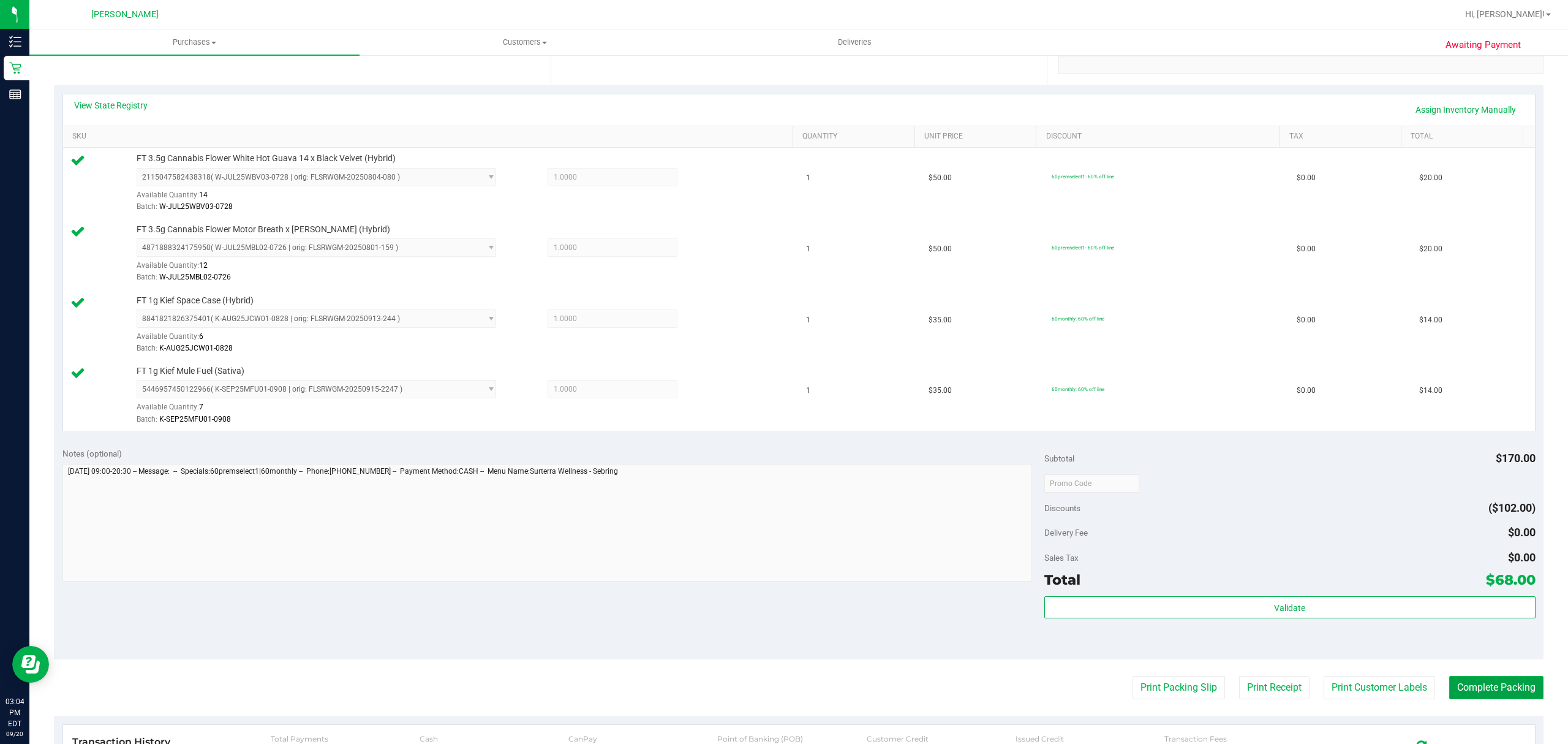
click at [1510, 689] on button "Complete Packing" at bounding box center [1496, 687] width 94 height 23
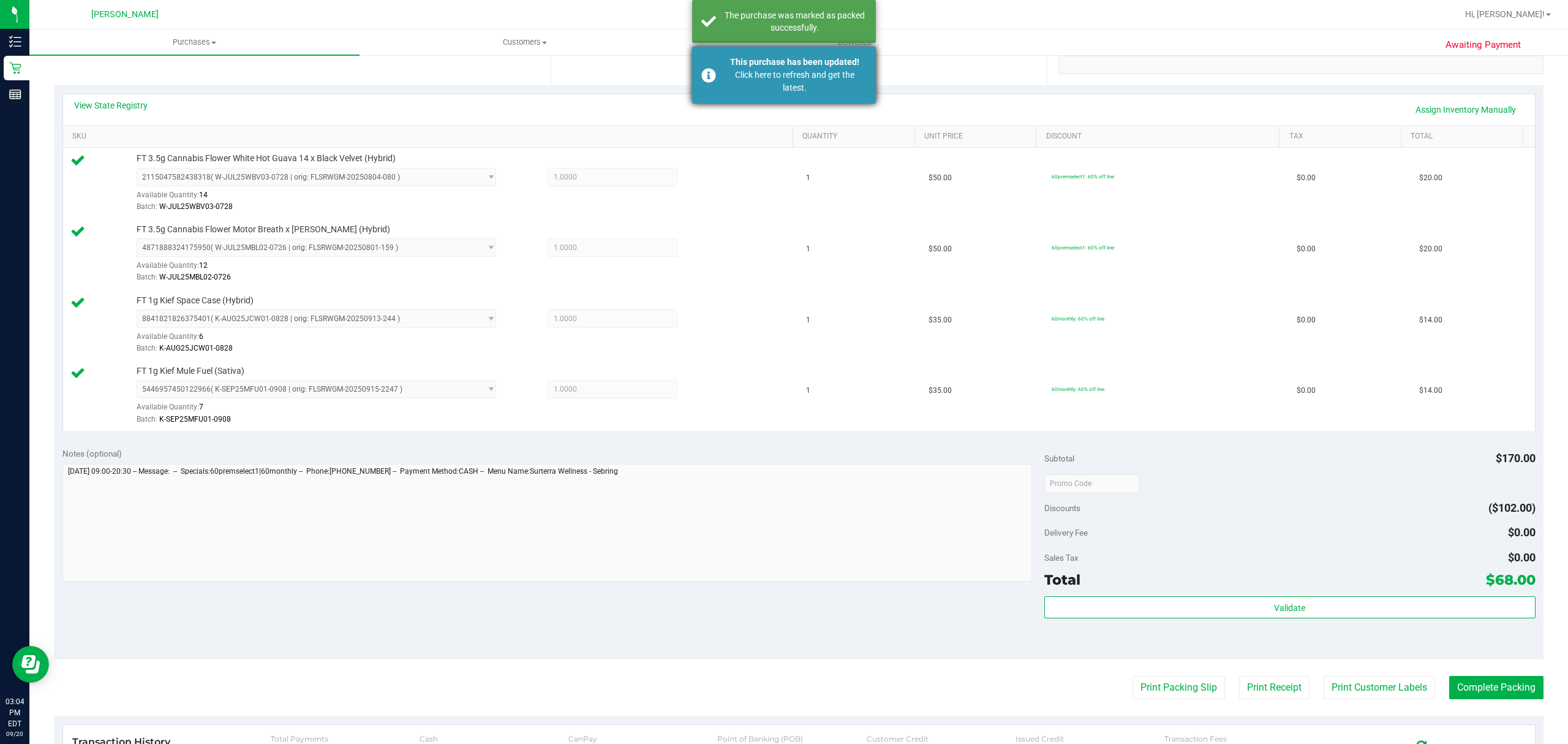
click at [738, 79] on div "Click here to refresh and get the latest." at bounding box center [795, 81] width 144 height 26
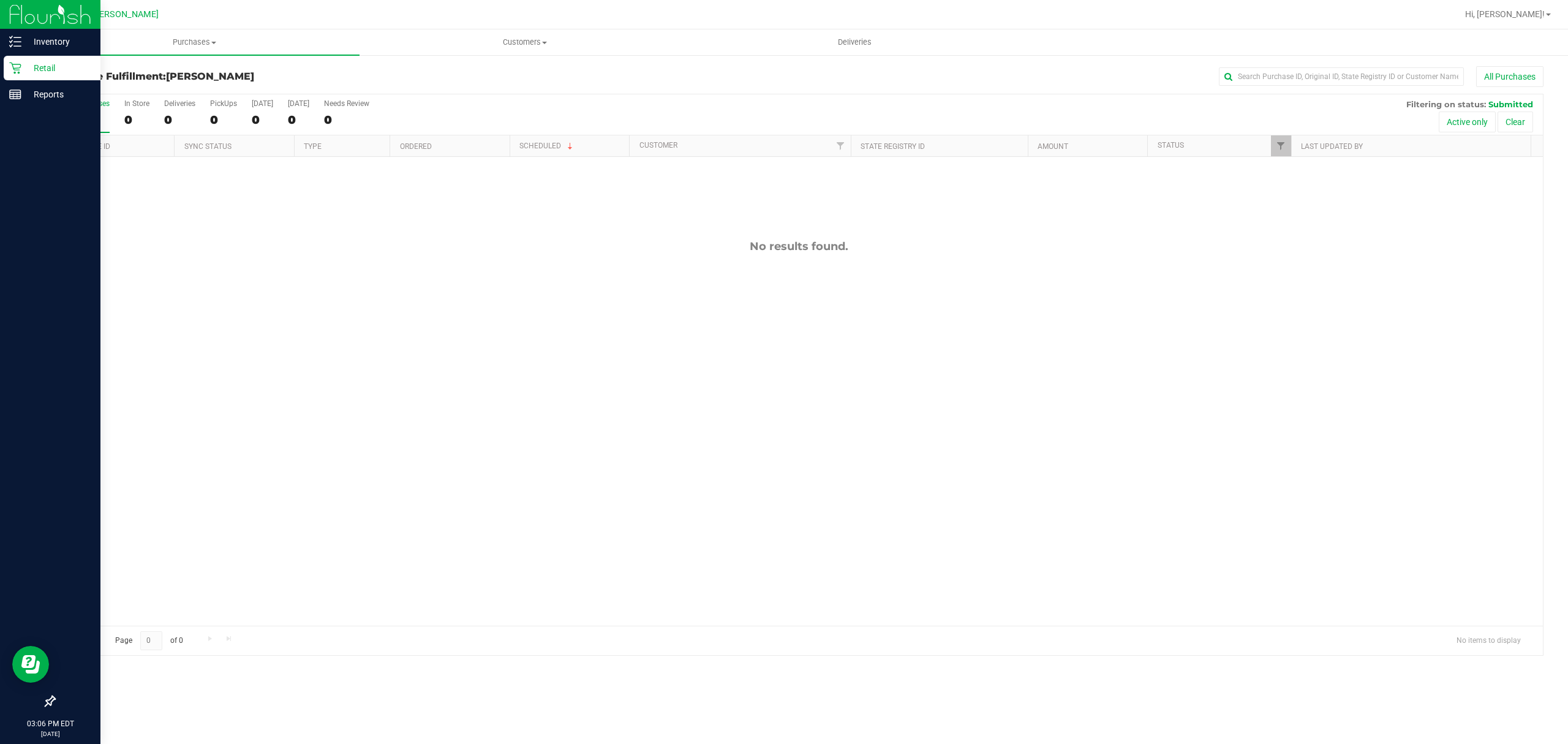
click at [16, 67] on icon at bounding box center [15, 67] width 12 height 12
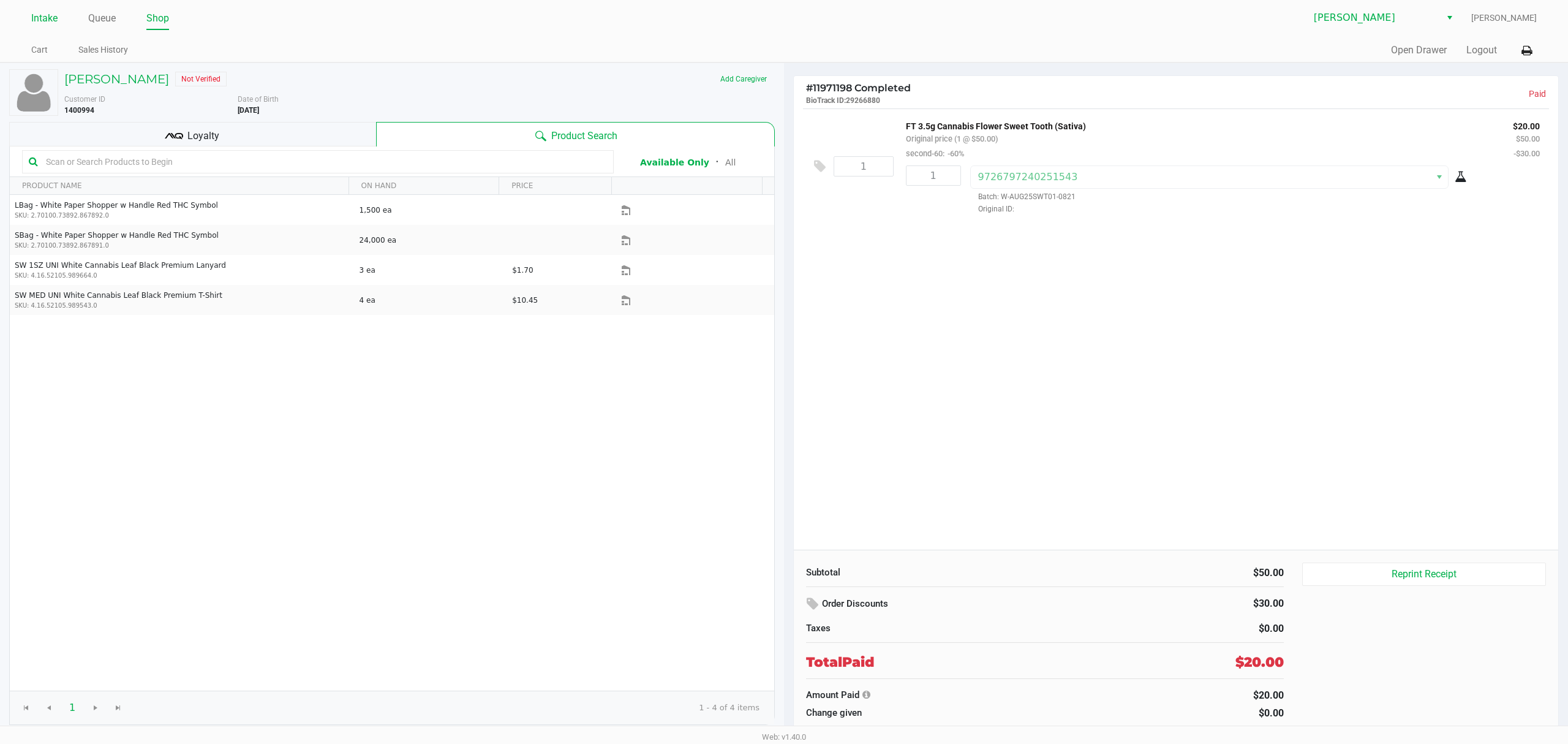
click at [48, 19] on link "Intake" at bounding box center [44, 18] width 26 height 18
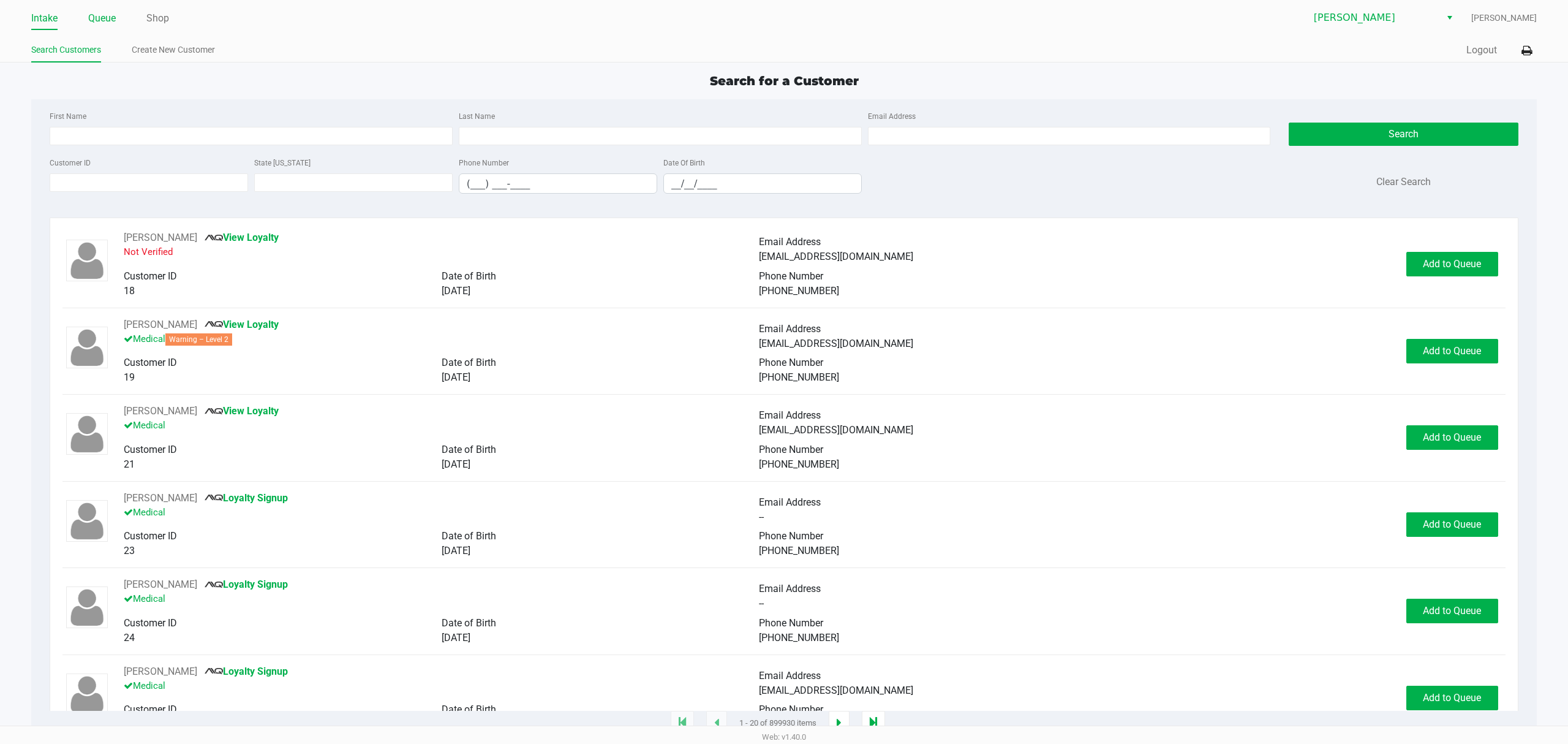
click at [96, 25] on link "Queue" at bounding box center [102, 18] width 28 height 18
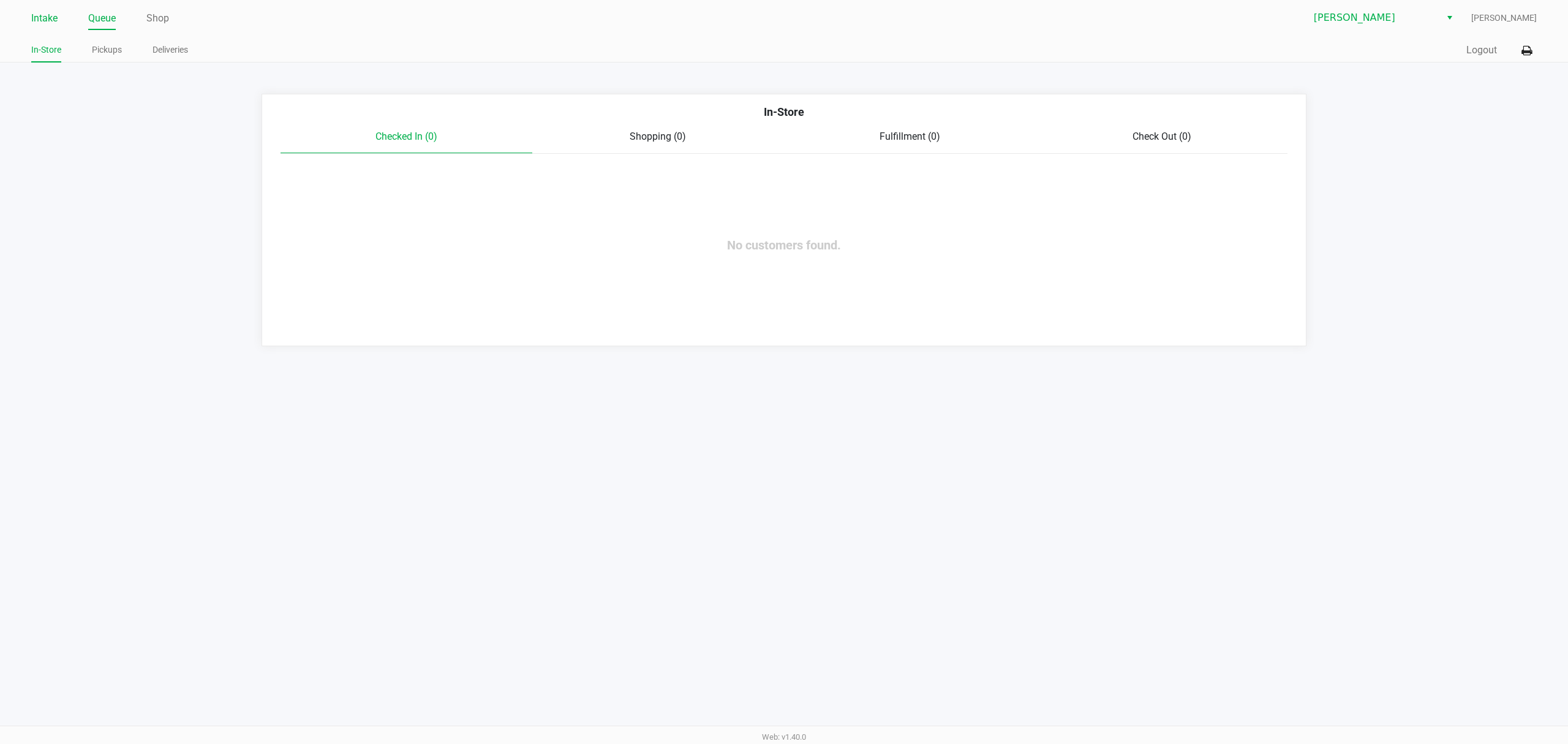
click at [35, 16] on link "Intake" at bounding box center [44, 18] width 26 height 18
